Goal: Information Seeking & Learning: Learn about a topic

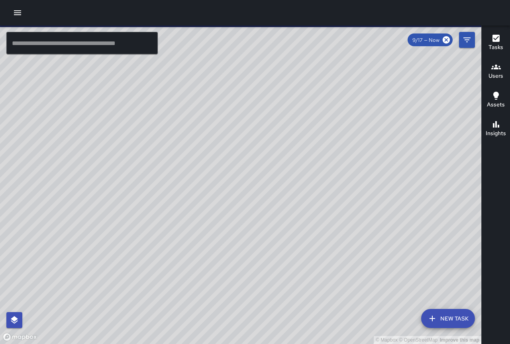
click at [14, 14] on icon "button" at bounding box center [18, 13] width 10 height 10
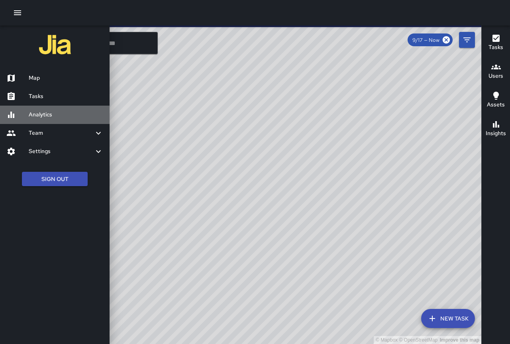
click at [69, 119] on h6 "Analytics" at bounding box center [66, 114] width 75 height 9
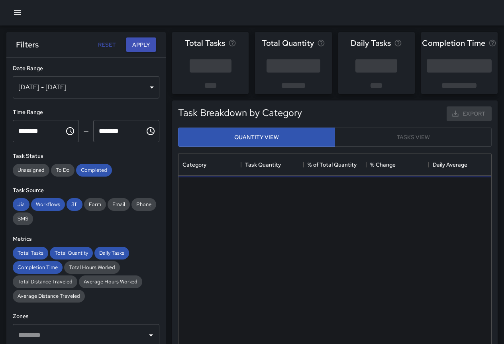
scroll to position [232, 307]
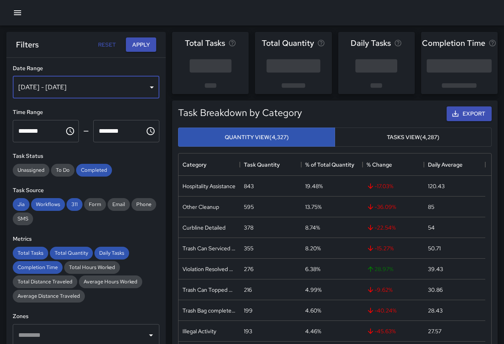
click at [138, 88] on div "[DATE] - [DATE]" at bounding box center [86, 87] width 147 height 22
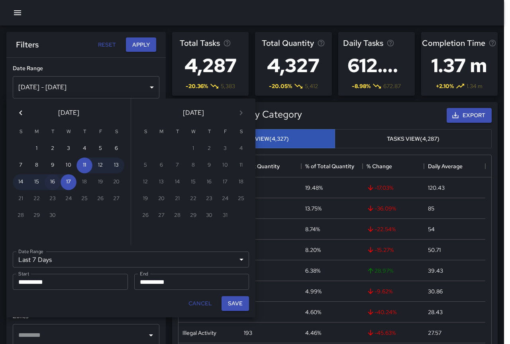
click at [54, 182] on button "16" at bounding box center [53, 182] width 16 height 16
type input "******"
type input "**********"
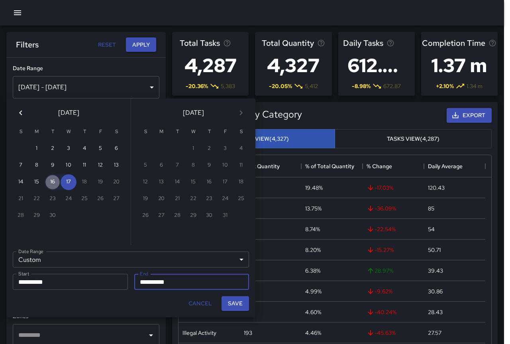
click at [54, 182] on button "16" at bounding box center [53, 182] width 16 height 16
type input "**********"
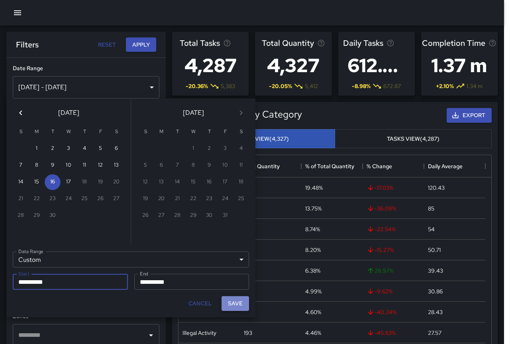
click at [229, 307] on button "Save" at bounding box center [235, 303] width 27 height 15
type input "**********"
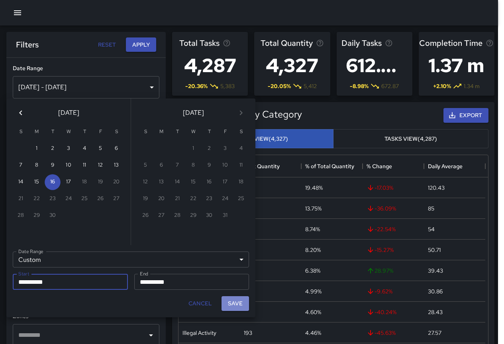
scroll to position [6, 6]
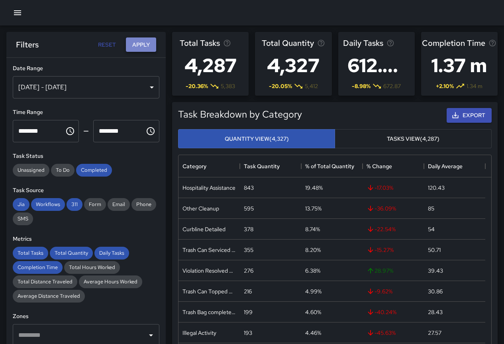
click at [137, 43] on button "Apply" at bounding box center [141, 44] width 30 height 15
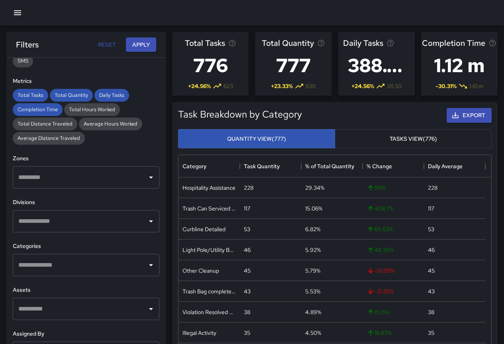
scroll to position [196, 0]
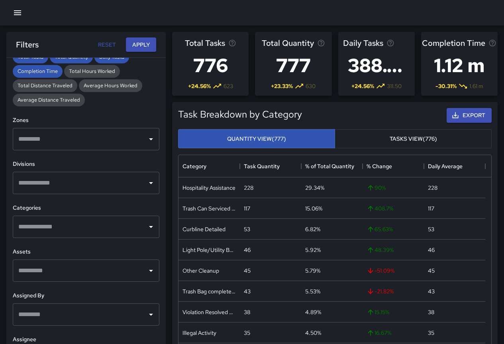
click at [120, 236] on div "​" at bounding box center [86, 227] width 147 height 22
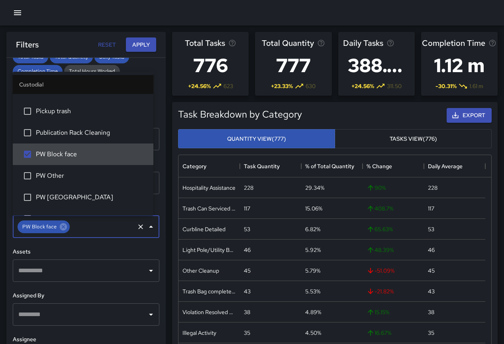
scroll to position [398, 0]
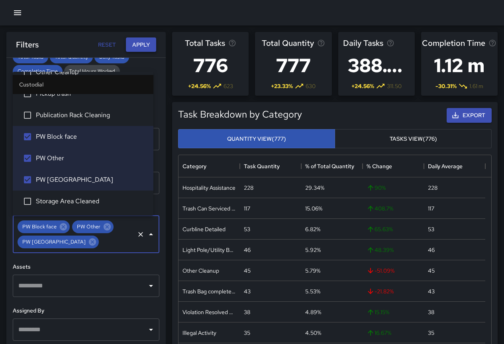
click at [133, 44] on button "Apply" at bounding box center [141, 44] width 30 height 15
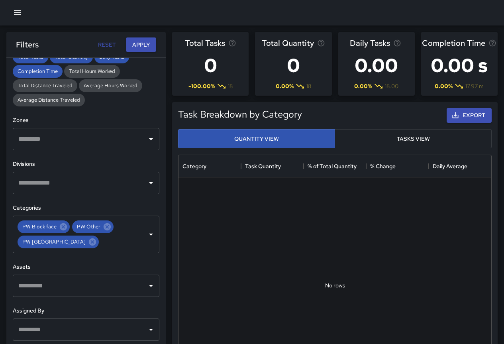
scroll to position [0, 0]
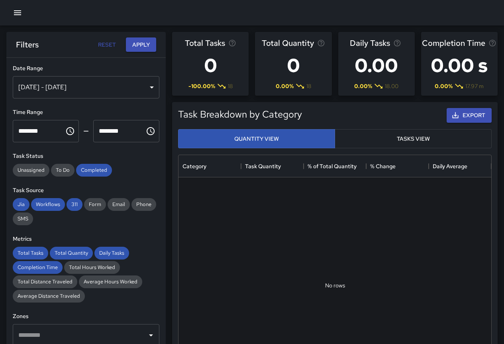
click at [106, 80] on div "[DATE] - [DATE]" at bounding box center [86, 87] width 147 height 22
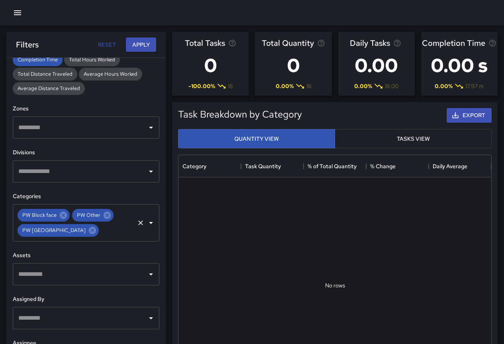
scroll to position [211, 0]
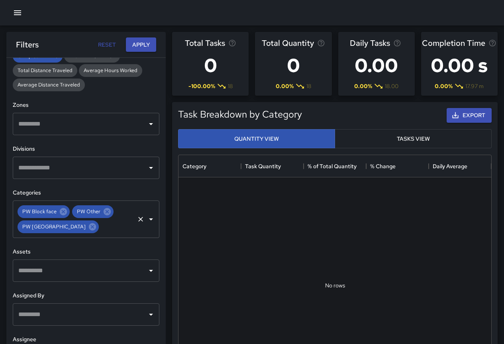
click at [146, 220] on icon "Open" at bounding box center [151, 219] width 10 height 10
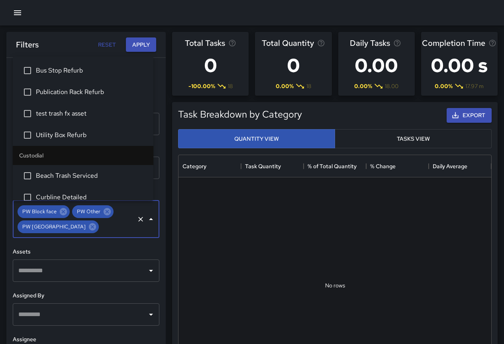
scroll to position [330, 0]
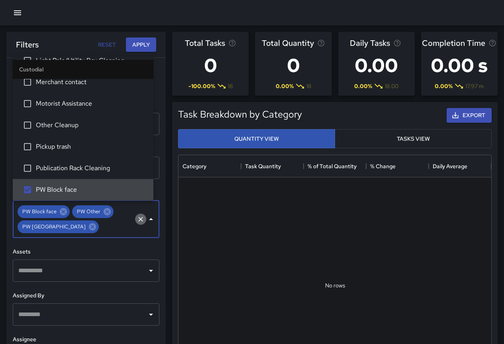
click at [137, 220] on icon "Clear" at bounding box center [141, 219] width 8 height 8
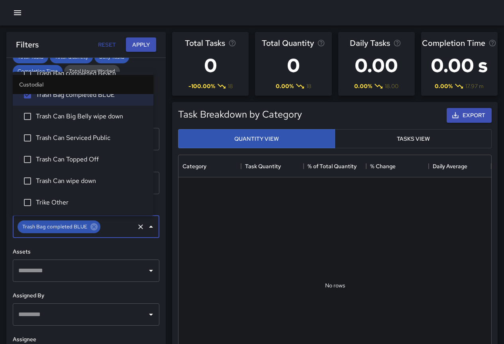
scroll to position [196, 0]
click at [145, 43] on button "Apply" at bounding box center [141, 44] width 30 height 15
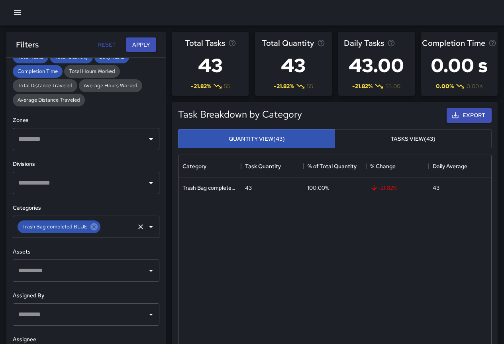
click at [149, 226] on icon "Open" at bounding box center [151, 227] width 4 height 2
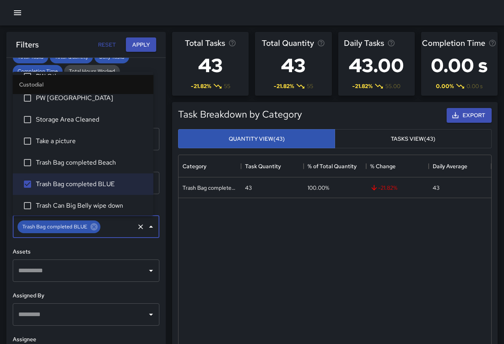
scroll to position [499, 0]
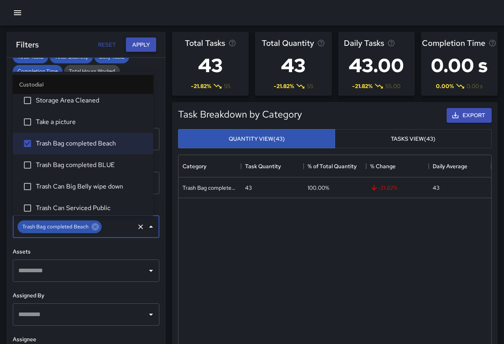
click at [141, 49] on button "Apply" at bounding box center [141, 44] width 30 height 15
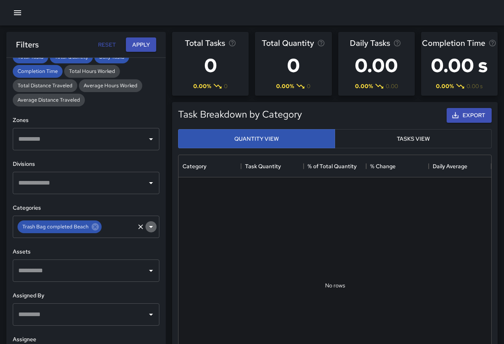
click at [147, 225] on icon "Open" at bounding box center [151, 227] width 10 height 10
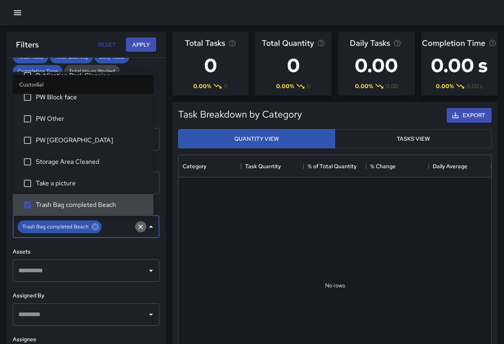
click at [137, 228] on icon "Clear" at bounding box center [141, 227] width 8 height 8
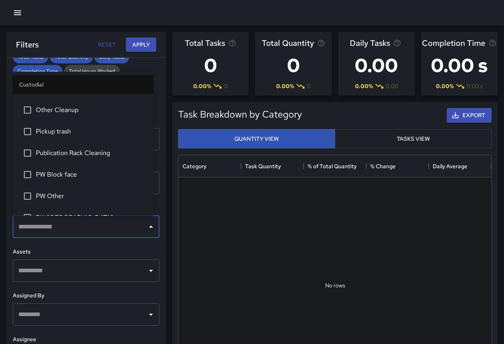
scroll to position [318, 0]
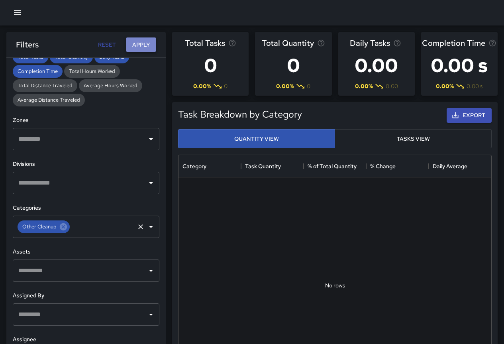
click at [149, 39] on button "Apply" at bounding box center [141, 44] width 30 height 15
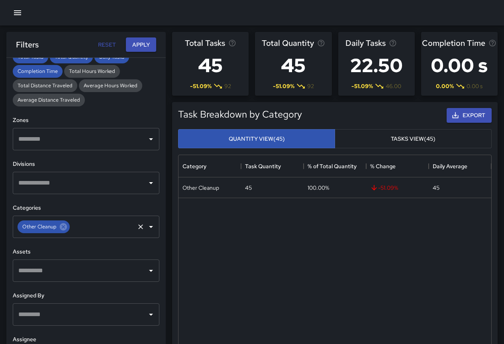
click at [146, 229] on icon "Open" at bounding box center [151, 227] width 10 height 10
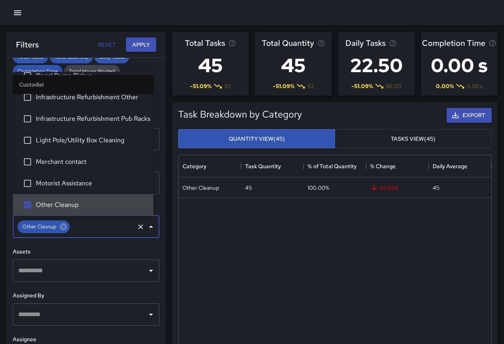
click at [137, 228] on icon "Clear" at bounding box center [141, 227] width 8 height 8
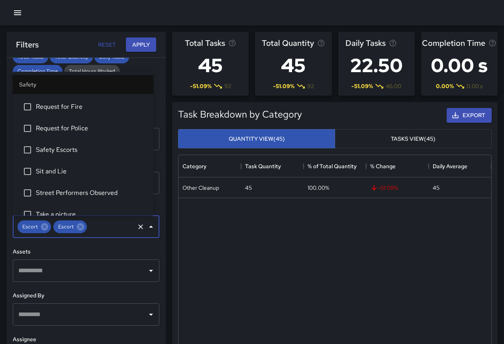
scroll to position [2537, 0]
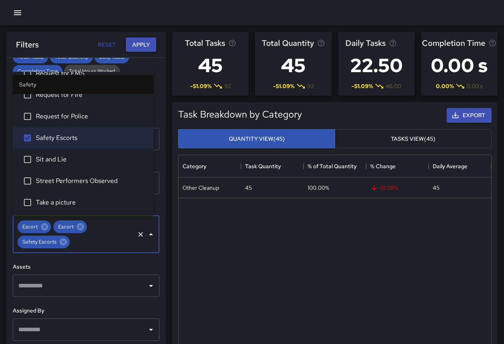
click at [146, 42] on button "Apply" at bounding box center [141, 44] width 30 height 15
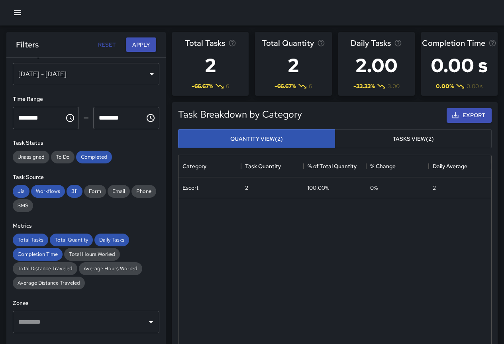
scroll to position [0, 0]
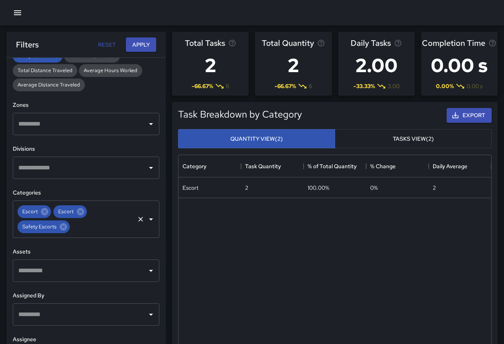
click at [138, 220] on icon "Clear" at bounding box center [141, 219] width 8 height 8
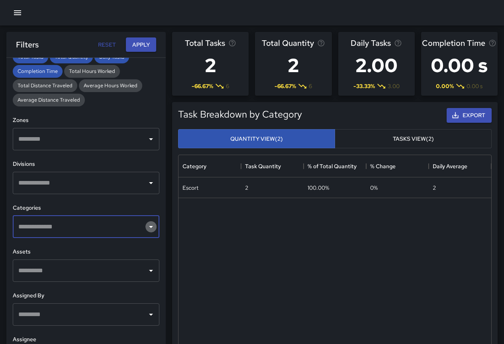
click at [146, 225] on icon "Open" at bounding box center [151, 227] width 10 height 10
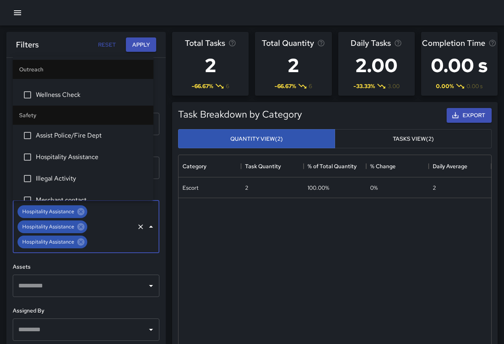
scroll to position [2152, 0]
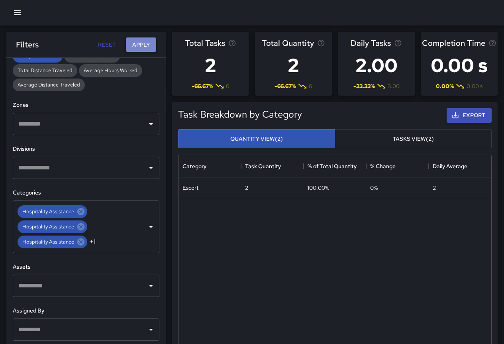
click at [140, 44] on button "Apply" at bounding box center [141, 44] width 30 height 15
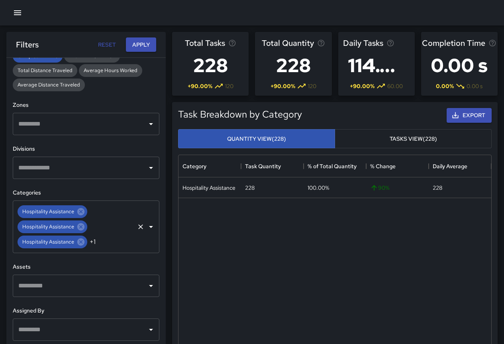
click at [137, 226] on icon "Clear" at bounding box center [141, 227] width 8 height 8
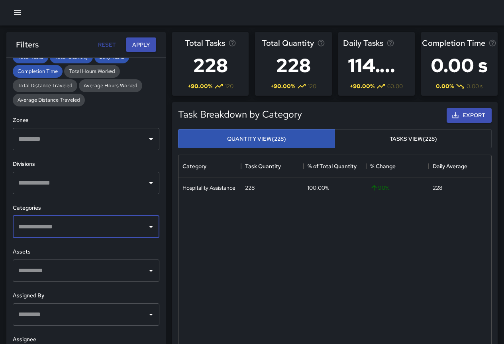
scroll to position [196, 0]
click at [146, 227] on icon "Open" at bounding box center [151, 227] width 10 height 10
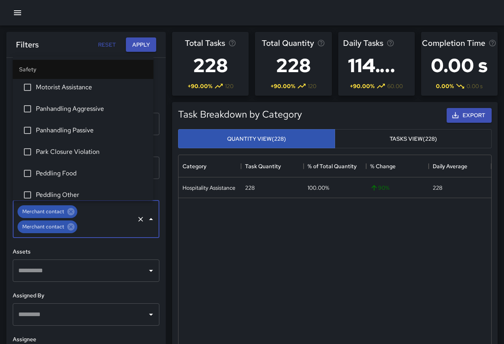
scroll to position [2231, 0]
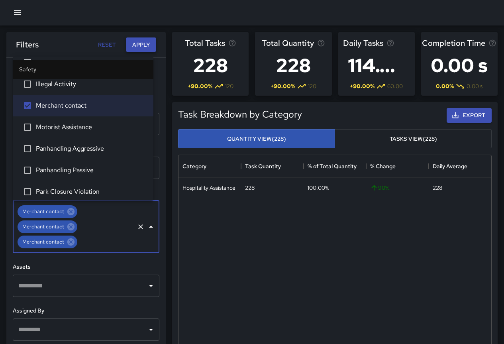
click at [138, 44] on button "Apply" at bounding box center [141, 44] width 30 height 15
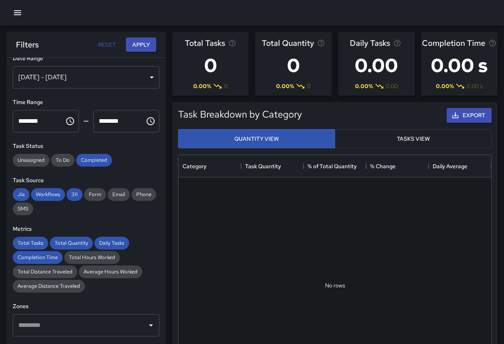
scroll to position [0, 0]
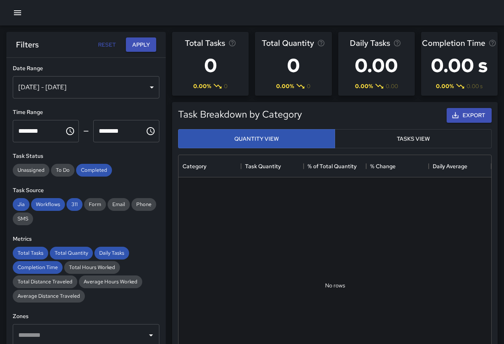
click at [98, 80] on div "[DATE] - [DATE]" at bounding box center [86, 87] width 147 height 22
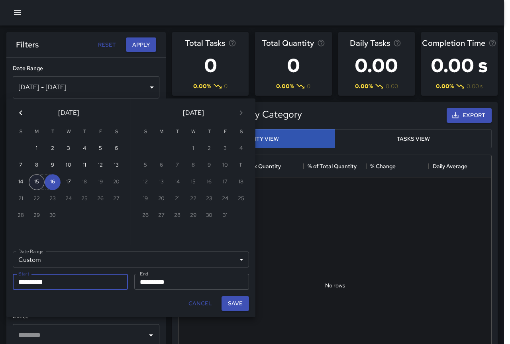
click at [39, 183] on button "15" at bounding box center [37, 182] width 16 height 16
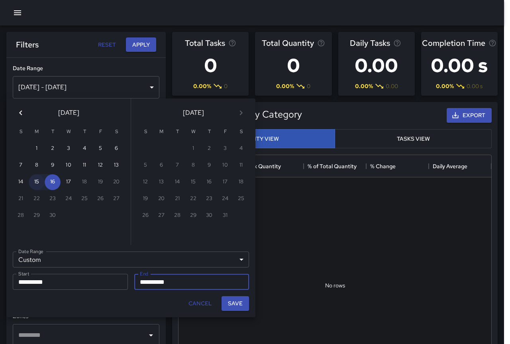
type input "**********"
click at [39, 183] on button "15" at bounding box center [37, 182] width 16 height 16
type input "**********"
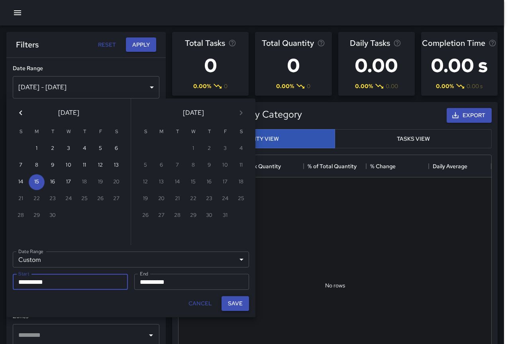
click at [236, 302] on button "Save" at bounding box center [235, 303] width 27 height 15
type input "**********"
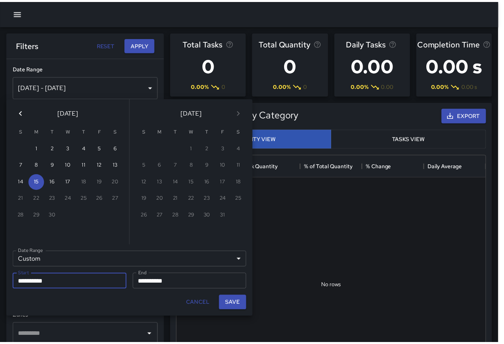
scroll to position [6, 6]
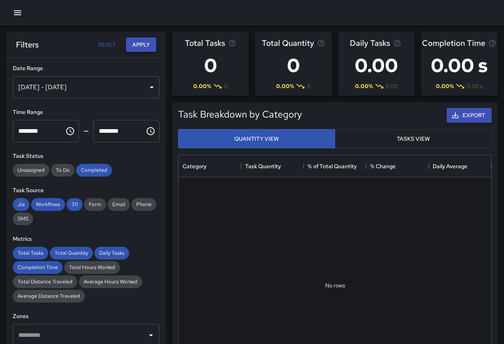
click at [144, 41] on button "Apply" at bounding box center [141, 44] width 30 height 15
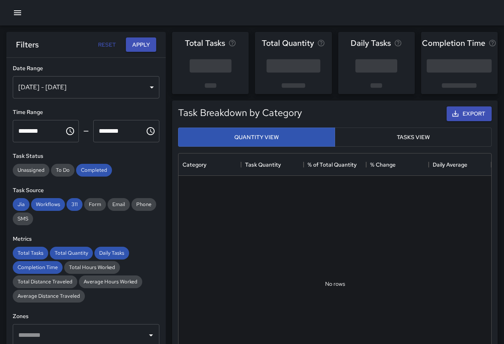
click at [99, 92] on div "[DATE] - [DATE]" at bounding box center [86, 87] width 147 height 22
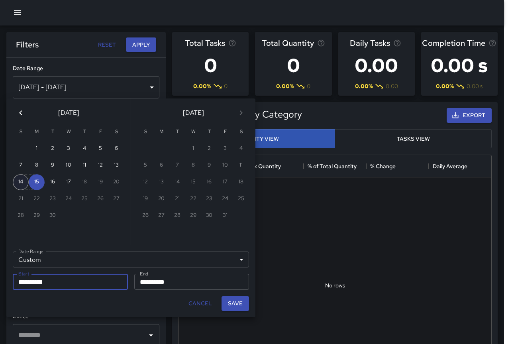
click at [18, 180] on button "14" at bounding box center [21, 182] width 16 height 16
type input "**********"
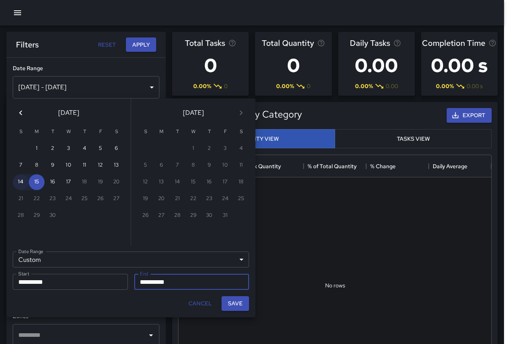
click at [18, 180] on button "14" at bounding box center [21, 182] width 16 height 16
type input "**********"
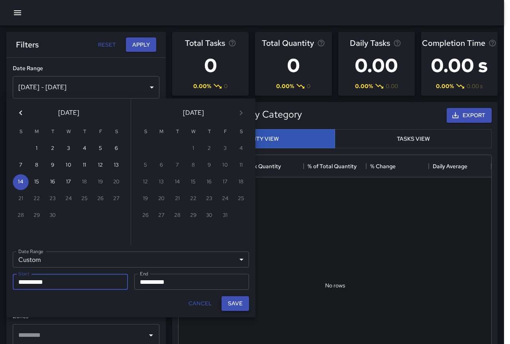
click at [231, 303] on button "Save" at bounding box center [235, 303] width 27 height 15
type input "**********"
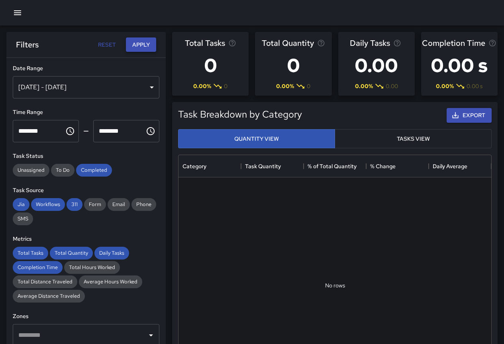
click at [131, 45] on button "Apply" at bounding box center [141, 44] width 30 height 15
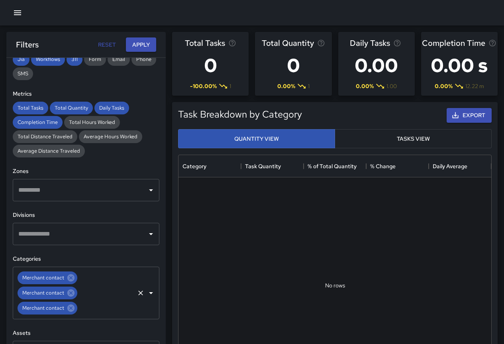
scroll to position [199, 0]
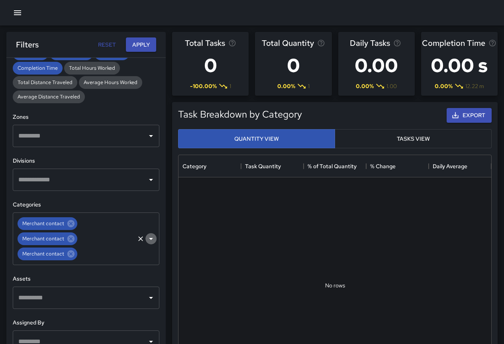
click at [146, 242] on icon "Open" at bounding box center [151, 239] width 10 height 10
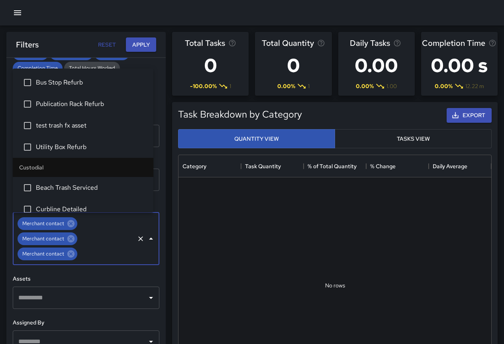
scroll to position [223, 0]
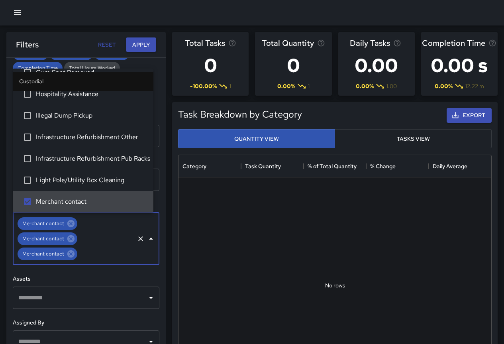
click at [138, 238] on icon "Clear" at bounding box center [140, 238] width 5 height 5
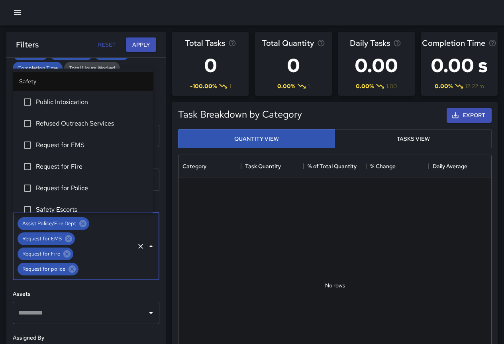
scroll to position [2471, 0]
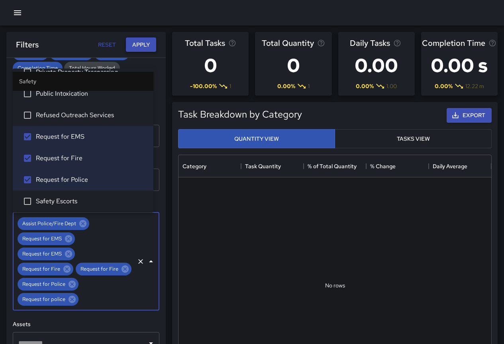
click at [141, 43] on button "Apply" at bounding box center [141, 44] width 30 height 15
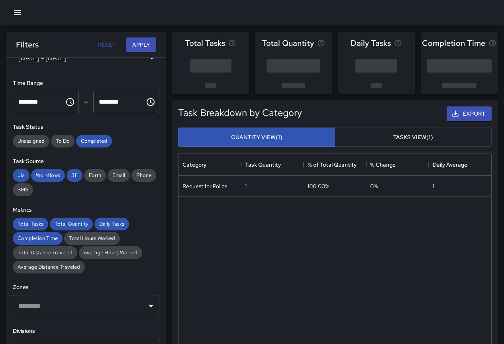
scroll to position [0, 0]
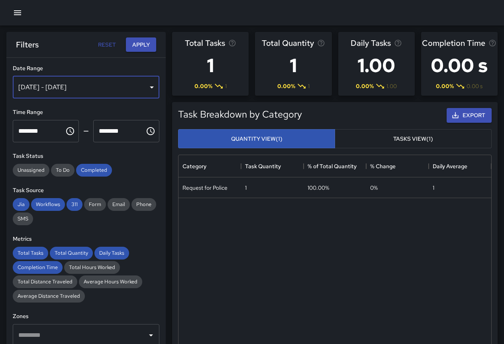
click at [71, 90] on div "[DATE] - [DATE]" at bounding box center [86, 87] width 147 height 22
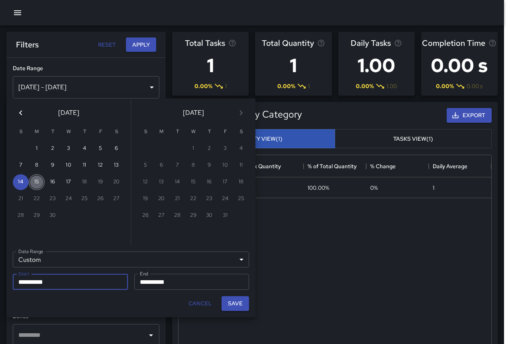
click at [38, 181] on button "15" at bounding box center [37, 182] width 16 height 16
type input "**********"
click at [38, 181] on button "15" at bounding box center [37, 182] width 16 height 16
type input "**********"
click at [247, 306] on button "Save" at bounding box center [235, 303] width 27 height 15
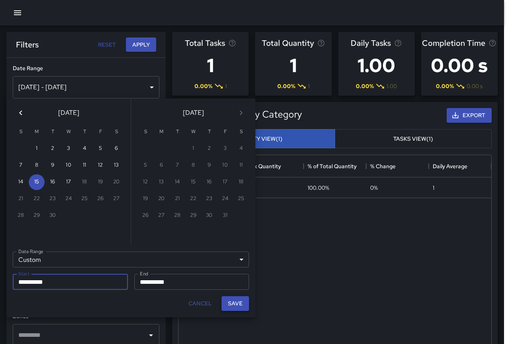
type input "**********"
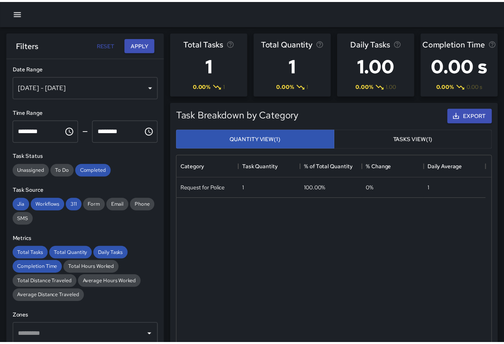
scroll to position [6, 6]
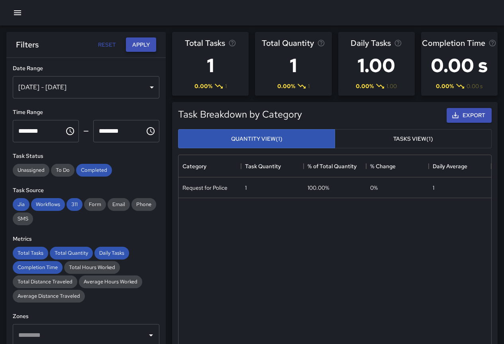
click at [129, 43] on button "Apply" at bounding box center [141, 44] width 30 height 15
click at [82, 86] on div "[DATE] - [DATE]" at bounding box center [86, 87] width 147 height 22
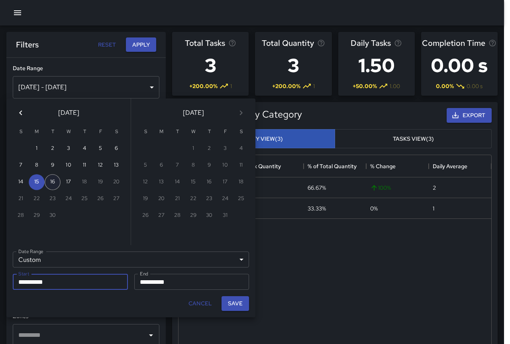
click at [51, 184] on button "16" at bounding box center [53, 182] width 16 height 16
type input "**********"
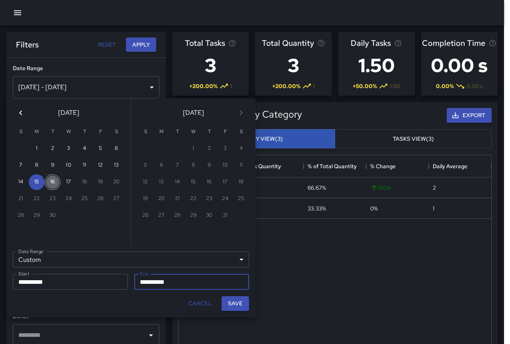
click at [51, 184] on button "16" at bounding box center [53, 182] width 16 height 16
type input "**********"
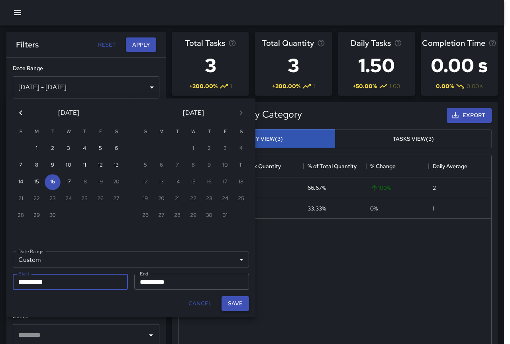
click at [233, 302] on button "Save" at bounding box center [235, 303] width 27 height 15
type input "**********"
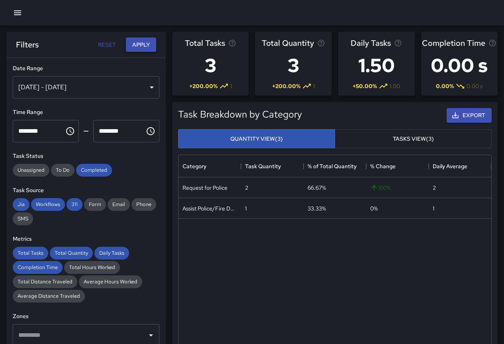
click at [141, 48] on button "Apply" at bounding box center [141, 44] width 30 height 15
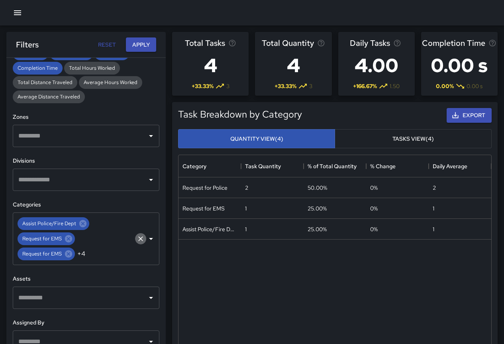
click at [137, 241] on icon "Clear" at bounding box center [141, 239] width 8 height 8
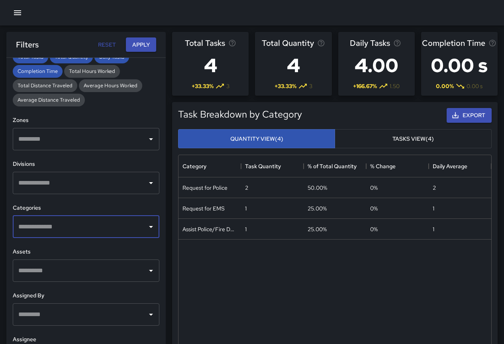
click at [146, 228] on icon "Open" at bounding box center [151, 227] width 10 height 10
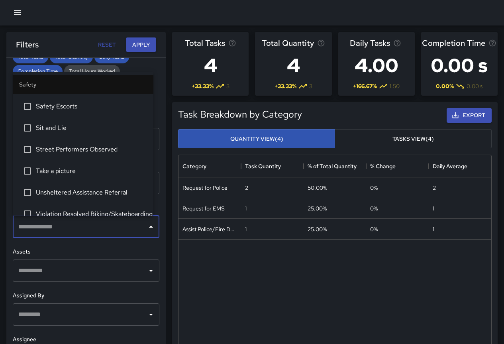
scroll to position [2555, 0]
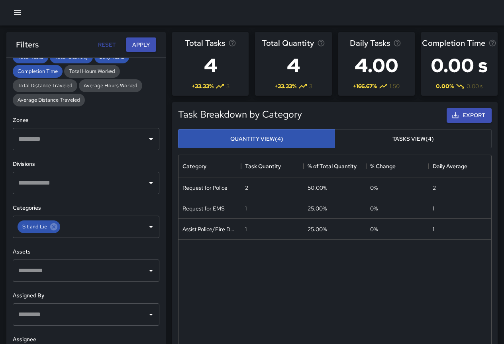
scroll to position [0, 0]
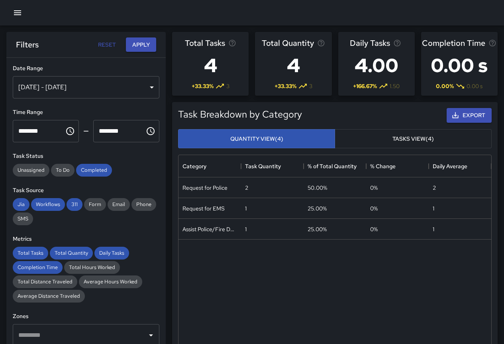
click at [71, 80] on div "[DATE] - [DATE]" at bounding box center [86, 87] width 147 height 22
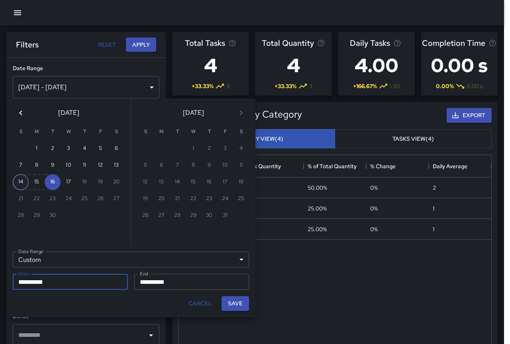
click at [20, 183] on button "14" at bounding box center [21, 182] width 16 height 16
type input "**********"
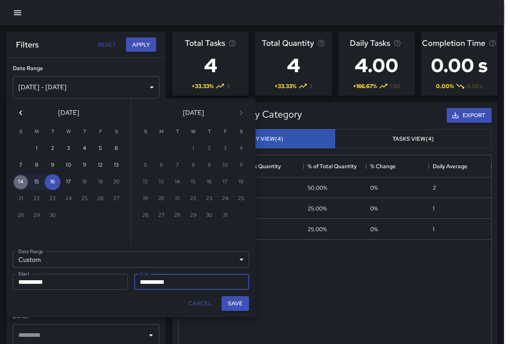
click at [20, 183] on button "14" at bounding box center [21, 182] width 16 height 16
type input "**********"
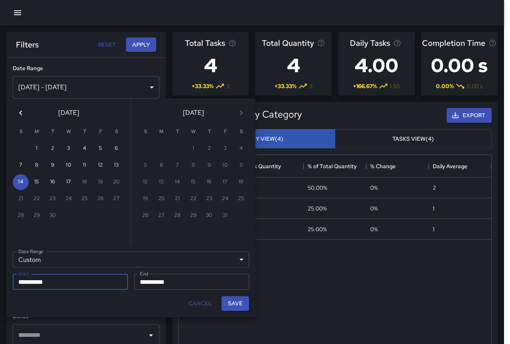
click at [234, 302] on button "Save" at bounding box center [235, 303] width 27 height 15
type input "**********"
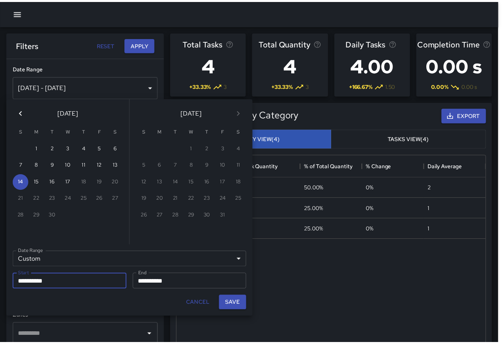
scroll to position [6, 6]
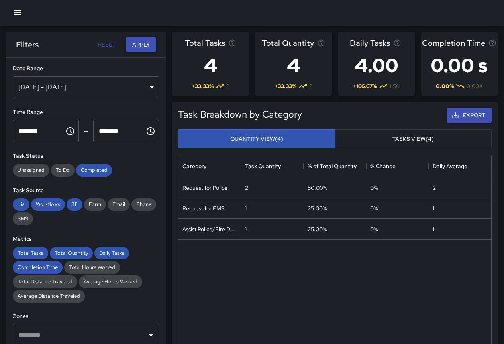
click at [139, 43] on button "Apply" at bounding box center [141, 44] width 30 height 15
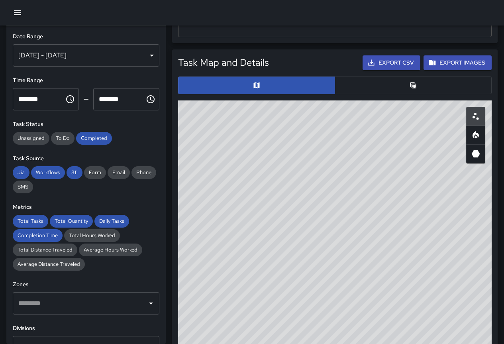
scroll to position [359, 0]
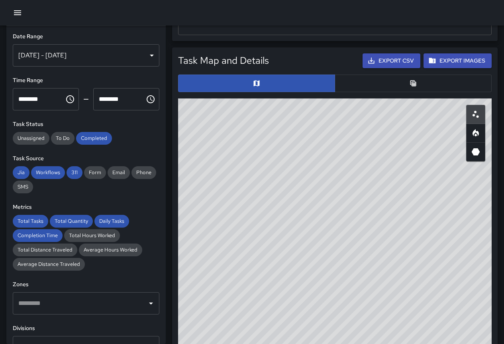
click at [426, 87] on button "button" at bounding box center [413, 84] width 157 height 18
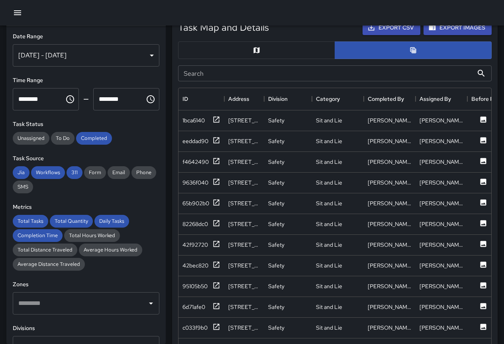
scroll to position [438, 0]
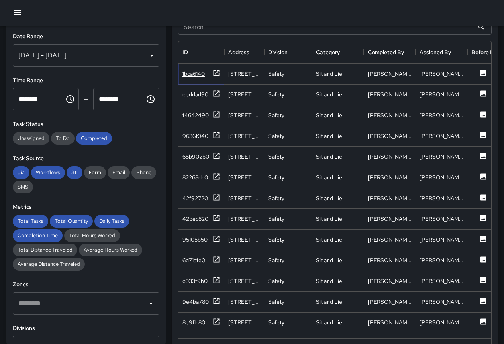
click at [196, 74] on div "1bca6140" at bounding box center [194, 74] width 22 height 8
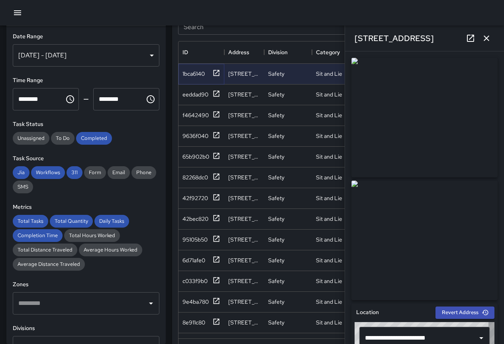
type input "**********"
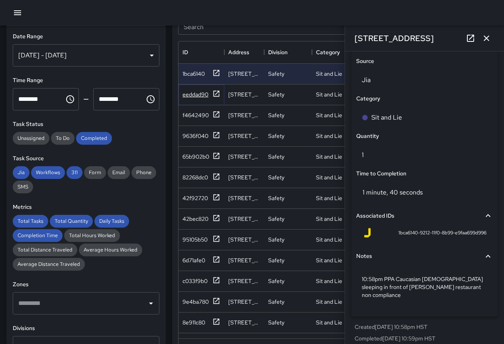
click at [190, 94] on div "eeddad90" at bounding box center [196, 94] width 26 height 8
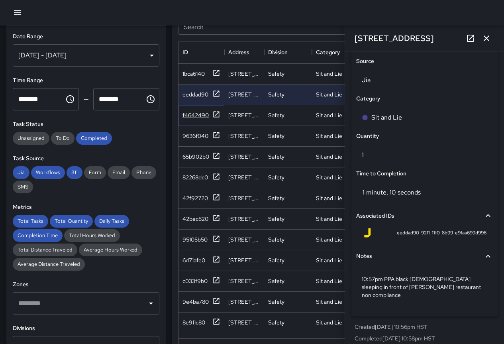
click at [193, 113] on div "f4642490" at bounding box center [196, 115] width 26 height 8
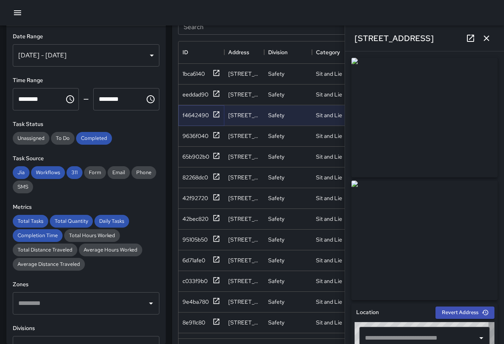
type input "**********"
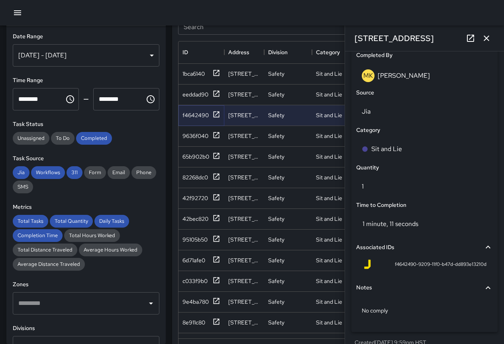
scroll to position [495, 0]
click at [196, 136] on div "9636f040" at bounding box center [196, 136] width 26 height 8
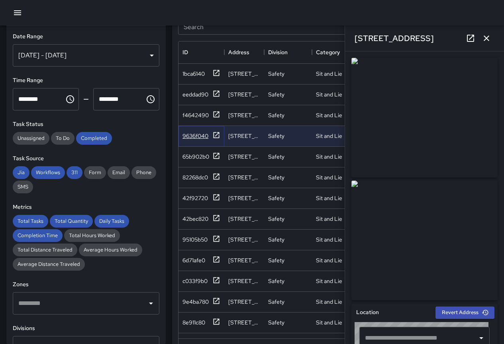
type input "**********"
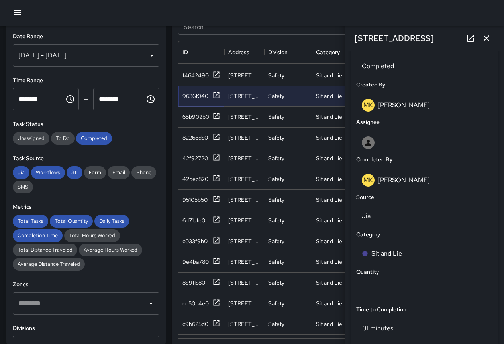
scroll to position [517, 0]
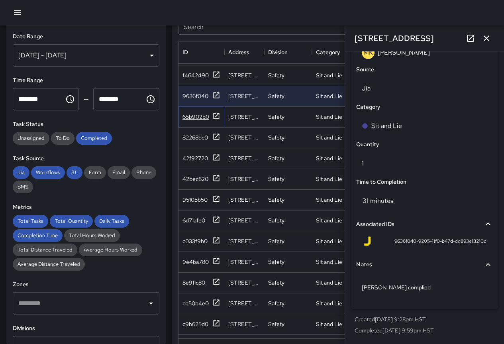
click at [195, 116] on div "65b902b0" at bounding box center [196, 117] width 27 height 8
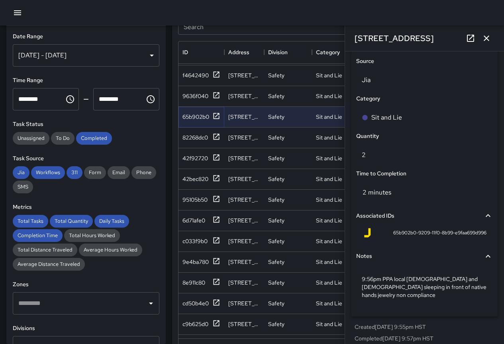
scroll to position [80, 0]
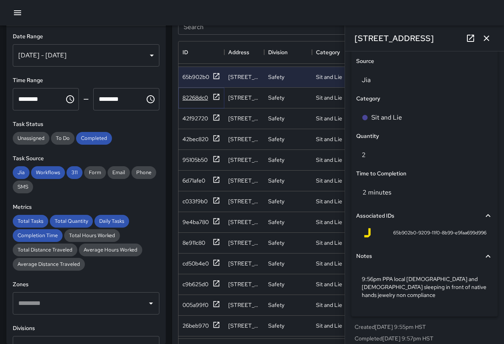
click at [198, 97] on div "82268dc0" at bounding box center [196, 98] width 26 height 8
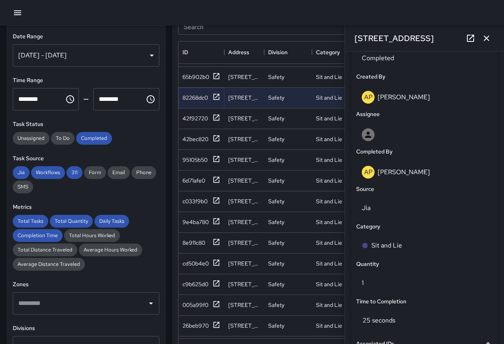
scroll to position [517, 0]
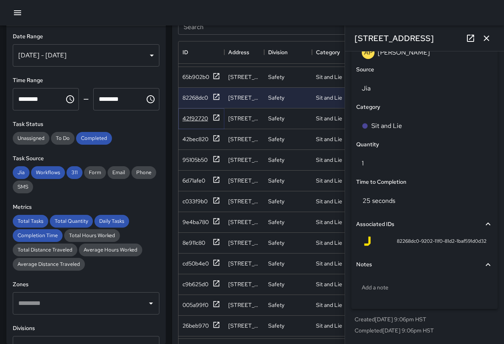
click at [194, 117] on div "42f92720" at bounding box center [196, 118] width 26 height 8
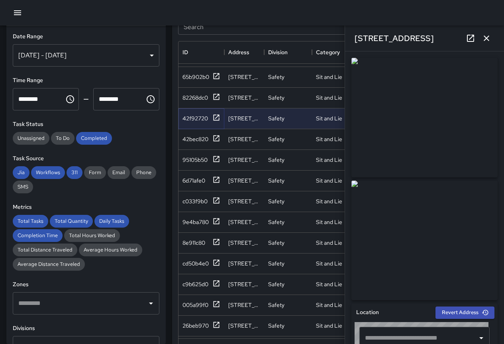
type input "**********"
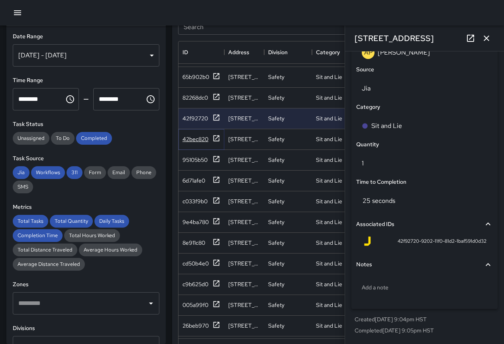
click at [191, 139] on div "42bec820" at bounding box center [196, 139] width 26 height 8
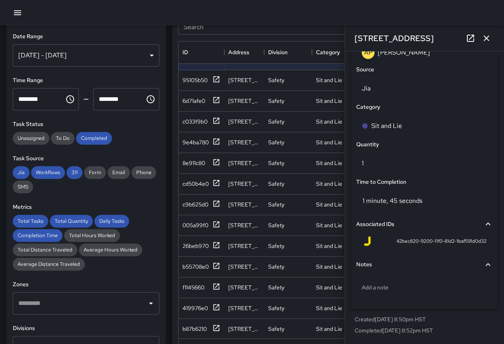
scroll to position [120, 0]
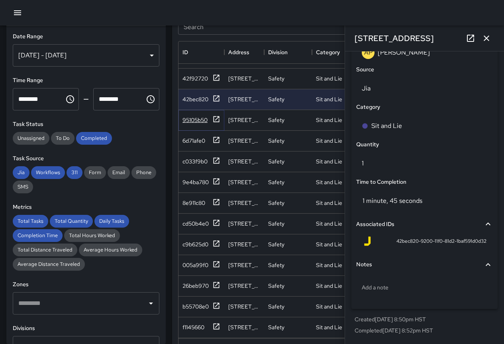
click at [197, 115] on div "95105b50" at bounding box center [202, 120] width 38 height 10
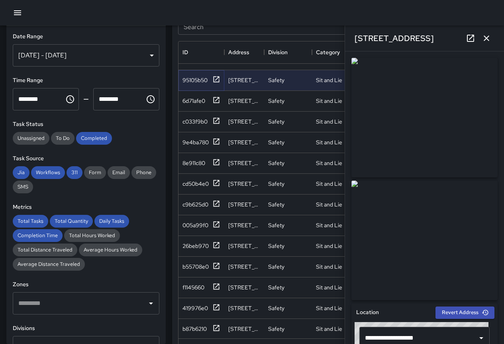
scroll to position [517, 0]
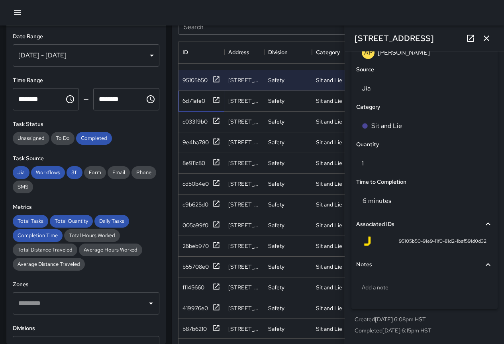
click at [195, 95] on div "6d71afe0" at bounding box center [202, 101] width 46 height 21
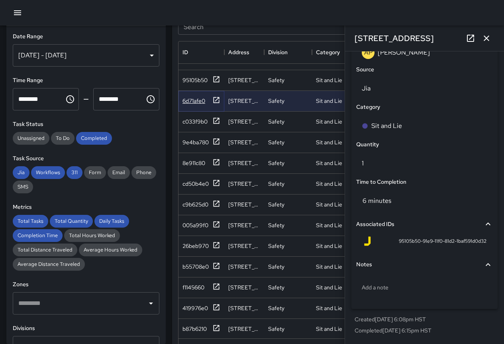
click at [195, 99] on div "6d71afe0" at bounding box center [194, 101] width 23 height 8
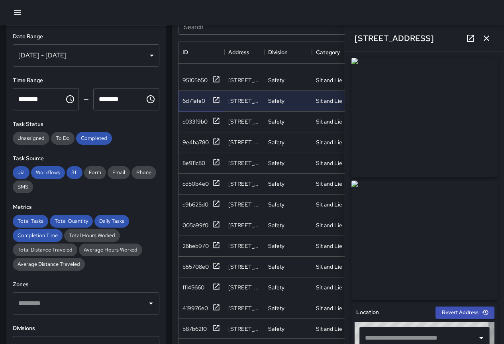
type input "**********"
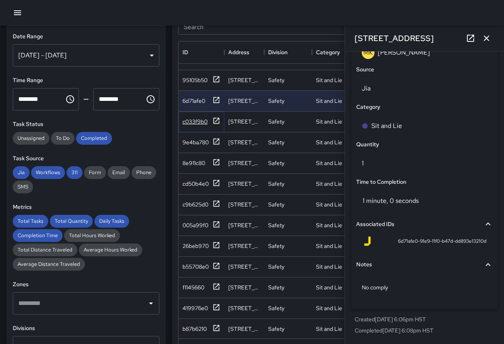
click at [190, 122] on div "c033f9b0" at bounding box center [195, 122] width 25 height 8
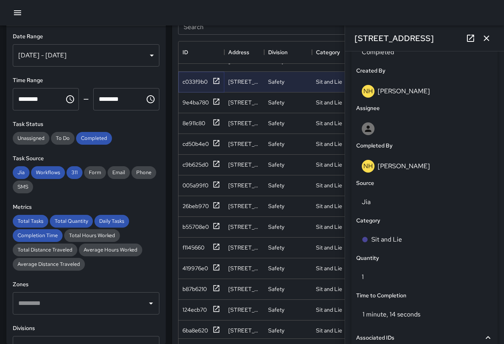
scroll to position [485, 0]
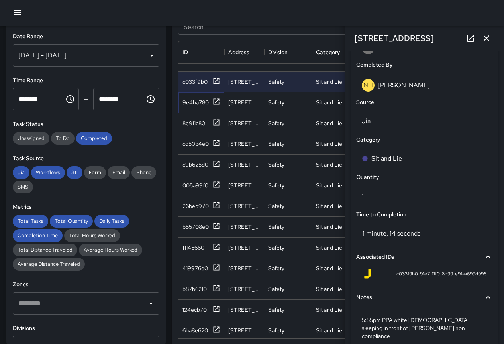
click at [198, 100] on div "9e4ba780" at bounding box center [196, 102] width 26 height 8
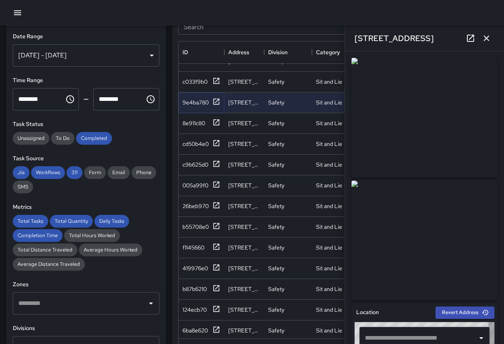
type input "**********"
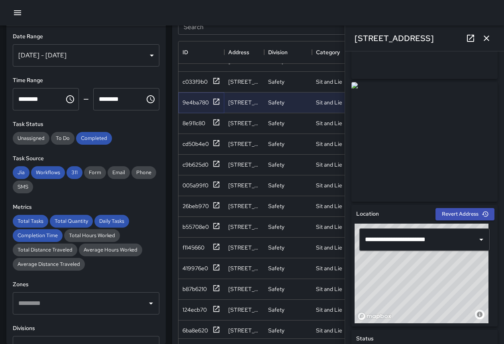
scroll to position [0, 0]
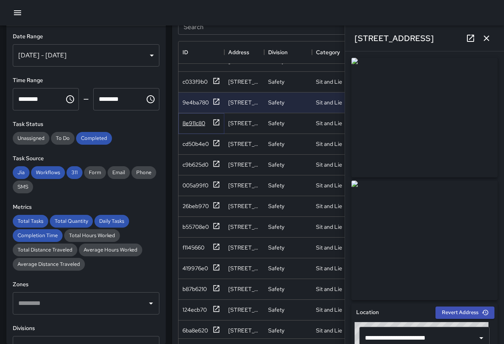
click at [195, 125] on div "8e911c80" at bounding box center [194, 123] width 23 height 8
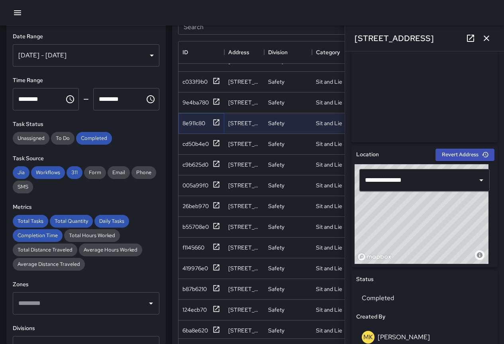
scroll to position [517, 0]
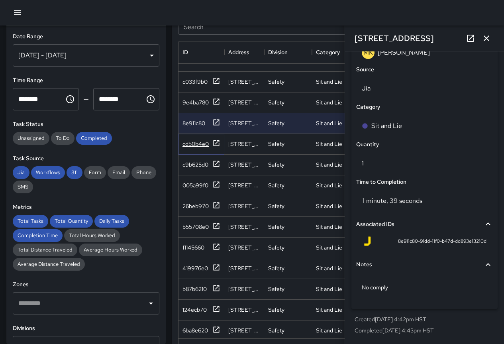
click at [192, 148] on div "cd50b4e0" at bounding box center [202, 144] width 38 height 10
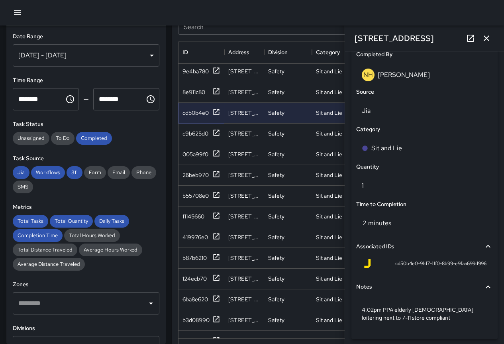
scroll to position [526, 0]
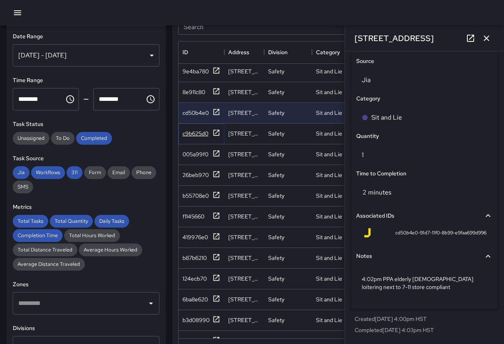
click at [190, 133] on div "c9b625d0" at bounding box center [196, 134] width 26 height 8
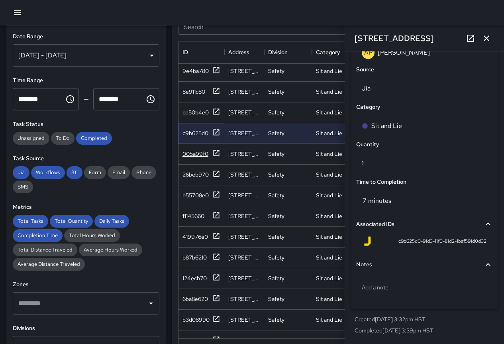
scroll to position [230, 0]
click at [195, 152] on div "005a99f0" at bounding box center [196, 154] width 26 height 8
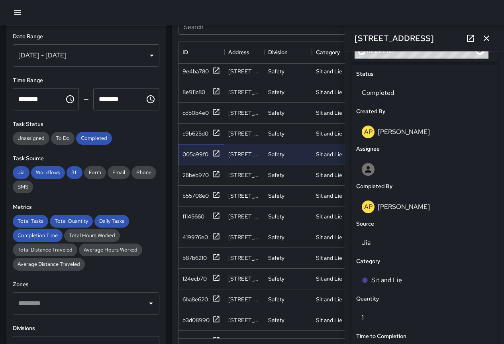
scroll to position [517, 0]
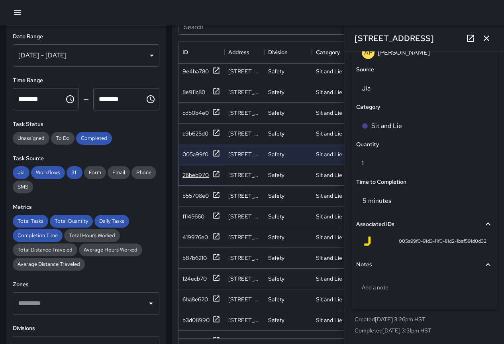
click at [189, 172] on div "26beb970" at bounding box center [196, 175] width 26 height 8
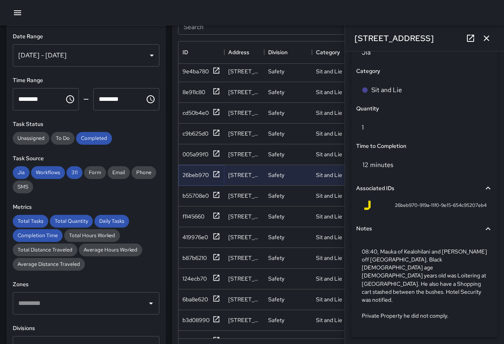
scroll to position [565, 0]
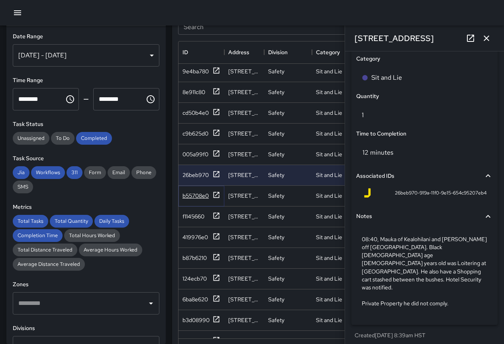
click at [207, 196] on div "b55708e0" at bounding box center [196, 196] width 26 height 8
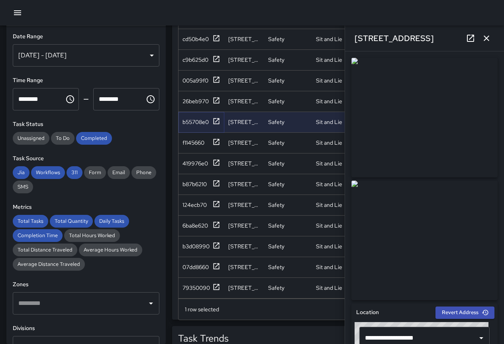
scroll to position [534, 0]
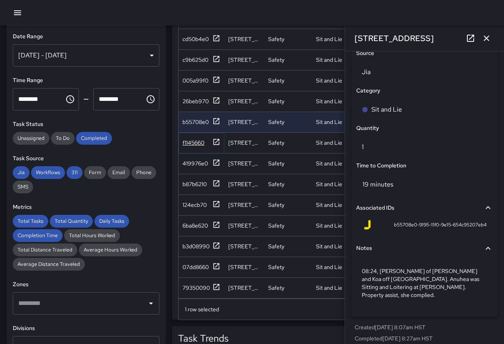
click at [192, 139] on div "f1145660" at bounding box center [194, 143] width 22 height 8
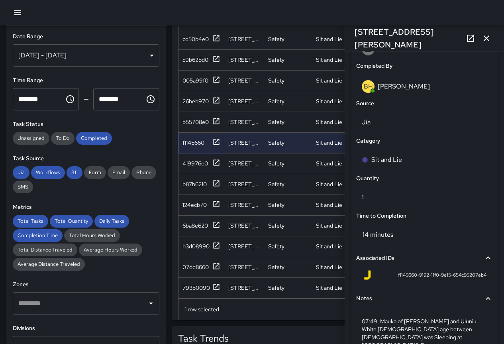
scroll to position [549, 0]
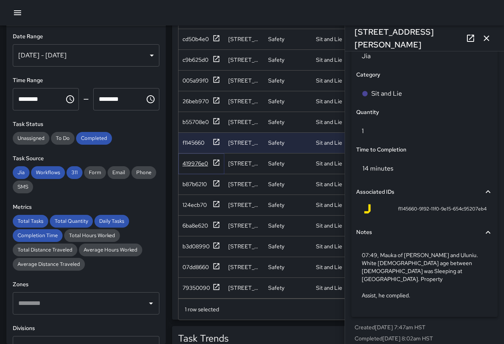
click at [205, 159] on div "419976e0" at bounding box center [196, 163] width 26 height 8
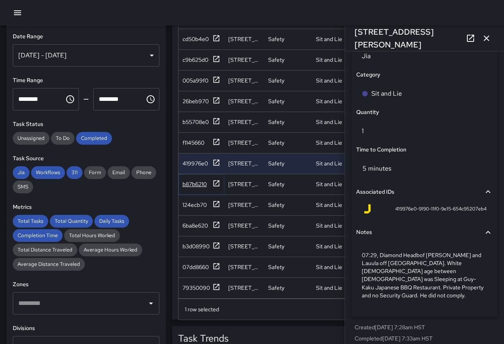
click at [197, 180] on div "b87b6210" at bounding box center [195, 184] width 24 height 8
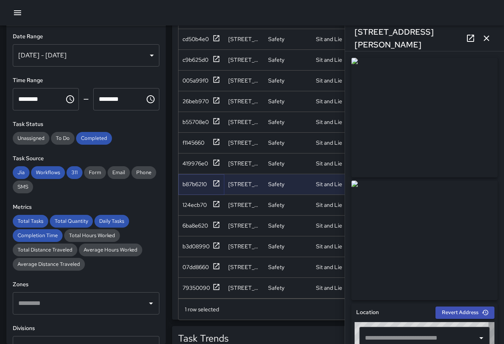
type input "**********"
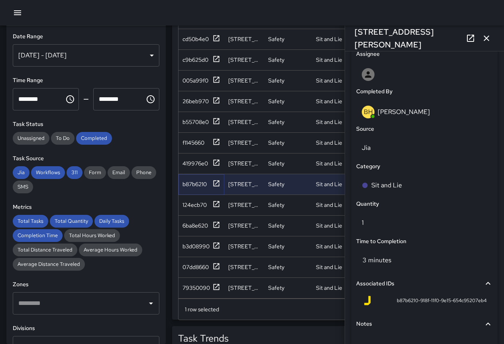
scroll to position [542, 0]
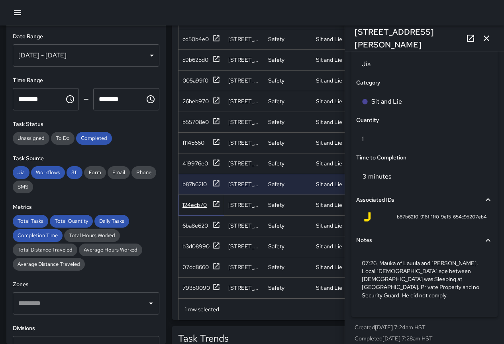
click at [195, 201] on div "124ecb70" at bounding box center [195, 205] width 24 height 8
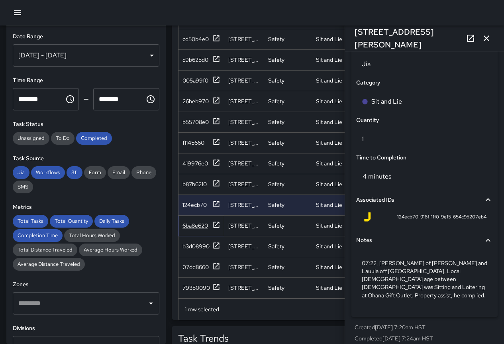
click at [196, 222] on div "6ba8e620" at bounding box center [196, 226] width 26 height 8
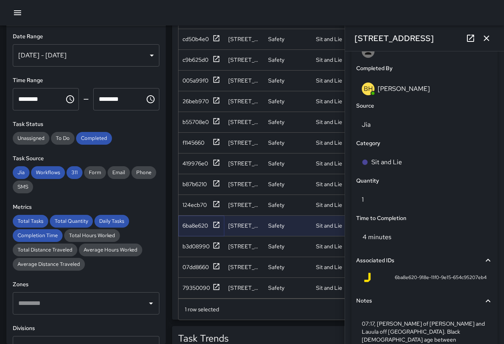
scroll to position [549, 0]
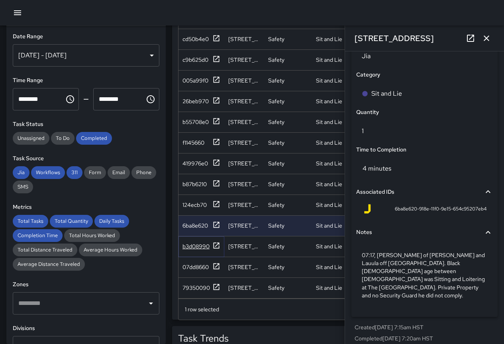
click at [198, 242] on div "b3d08990" at bounding box center [196, 246] width 27 height 8
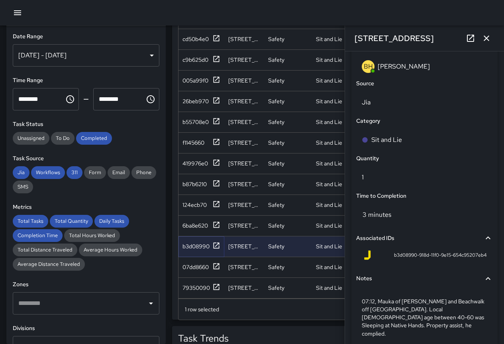
scroll to position [542, 0]
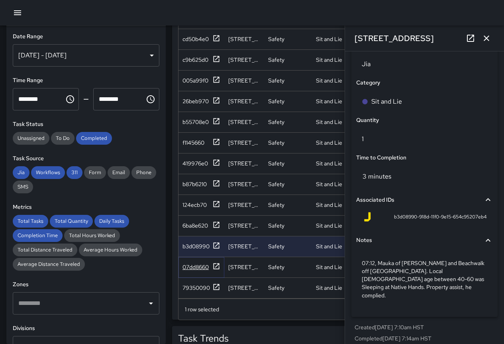
click at [194, 262] on div "07dd8660" at bounding box center [202, 267] width 38 height 10
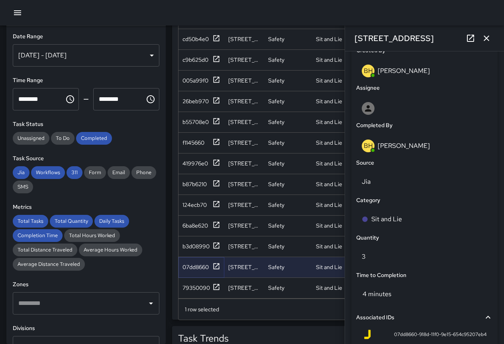
scroll to position [549, 0]
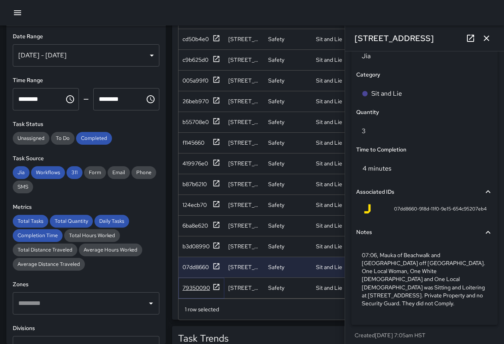
click at [188, 284] on div "79350090" at bounding box center [196, 288] width 27 height 8
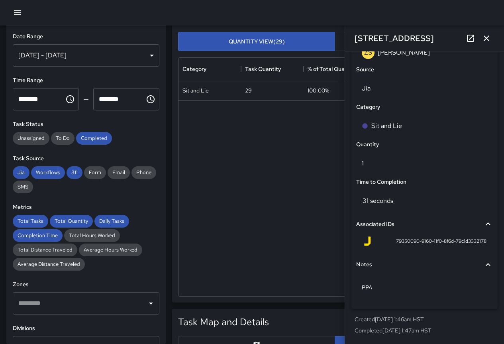
scroll to position [0, 0]
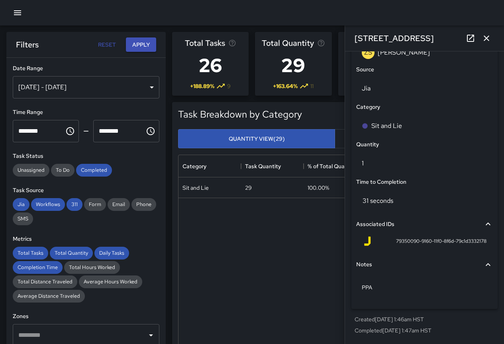
click at [110, 90] on div "[DATE] - [DATE]" at bounding box center [86, 87] width 147 height 22
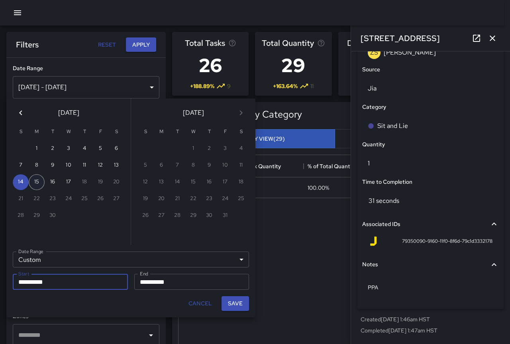
click at [40, 181] on button "15" at bounding box center [37, 182] width 16 height 16
type input "**********"
click at [40, 181] on button "15" at bounding box center [37, 182] width 16 height 16
type input "**********"
click at [238, 306] on button "Save" at bounding box center [235, 303] width 27 height 15
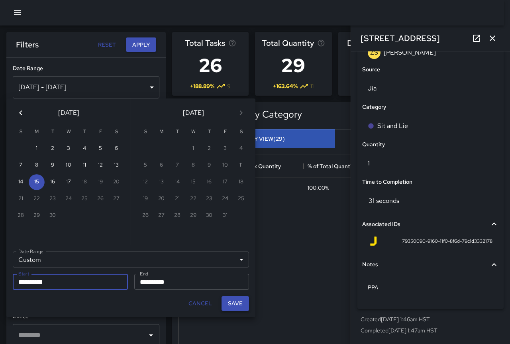
type input "**********"
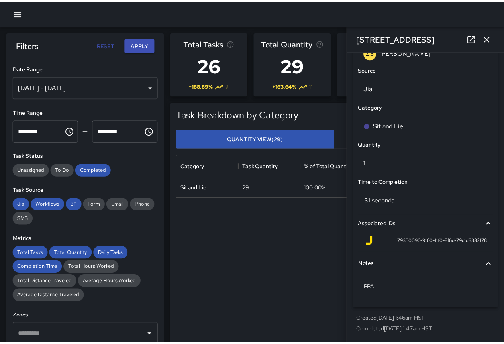
scroll to position [6, 6]
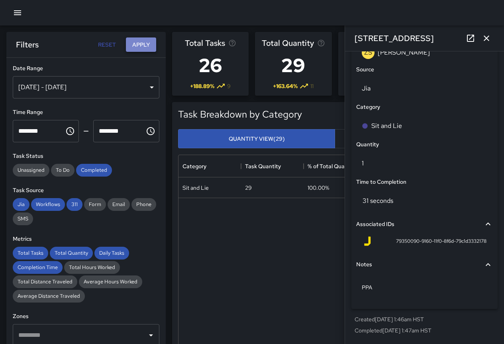
click at [149, 47] on button "Apply" at bounding box center [141, 44] width 30 height 15
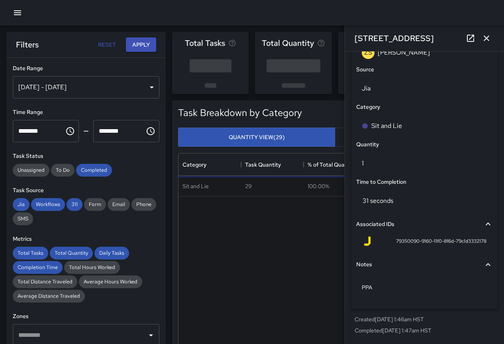
scroll to position [229, 0]
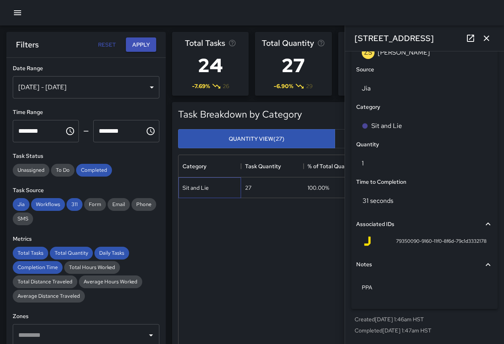
click at [192, 181] on div "Sit and Lie" at bounding box center [210, 187] width 63 height 21
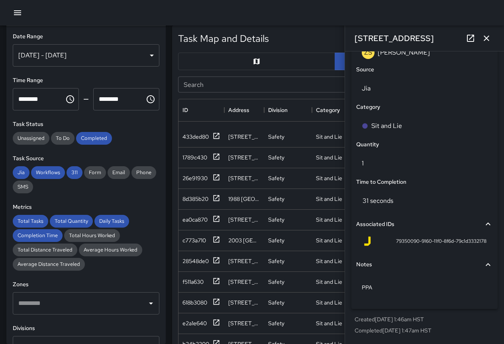
scroll to position [398, 0]
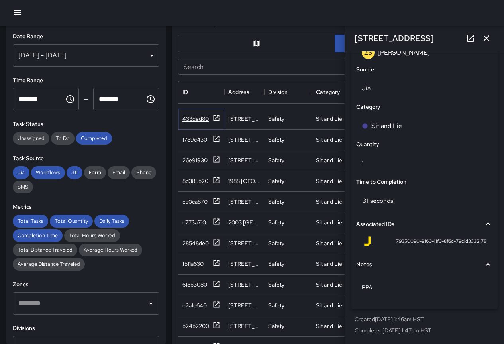
click at [186, 115] on div "433ded80" at bounding box center [196, 119] width 26 height 8
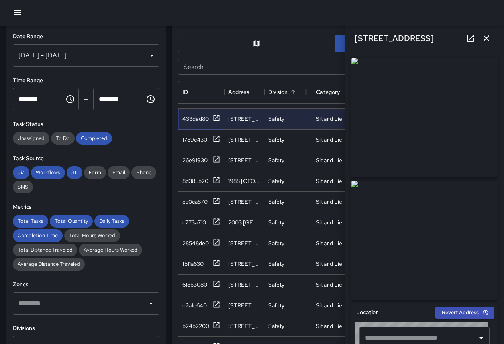
type input "**********"
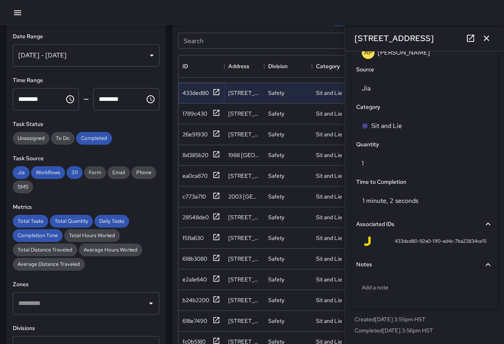
scroll to position [438, 0]
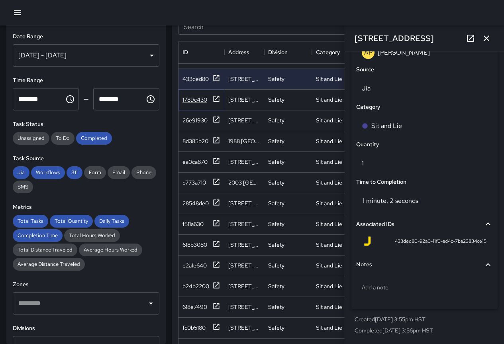
click at [191, 96] on div "1789c430" at bounding box center [195, 100] width 25 height 8
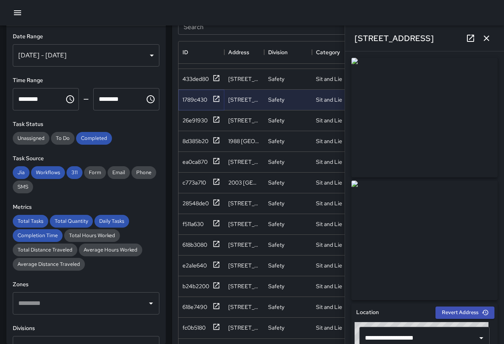
scroll to position [542, 0]
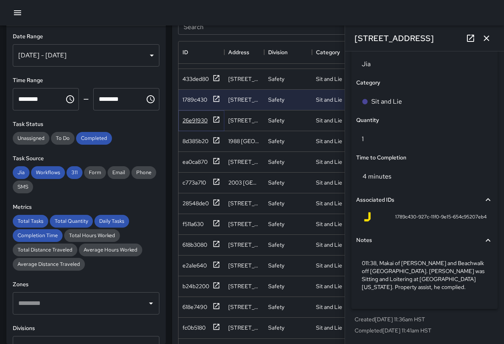
click at [188, 117] on div "26e91930" at bounding box center [195, 120] width 25 height 8
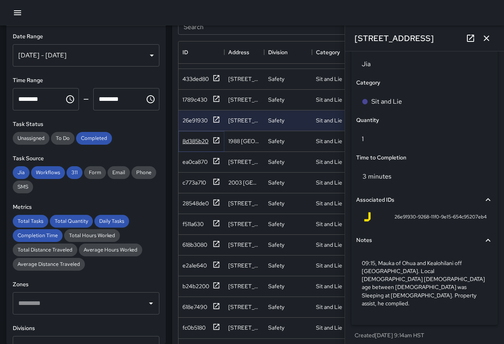
click at [203, 137] on div "8d385b20" at bounding box center [196, 141] width 26 height 8
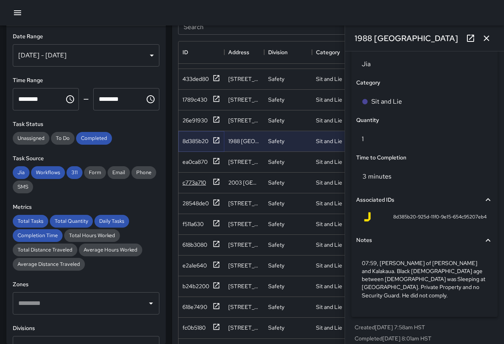
scroll to position [478, 0]
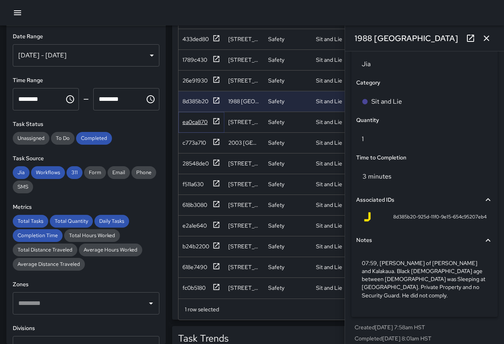
click at [198, 118] on div "ea0ca870" at bounding box center [195, 122] width 25 height 8
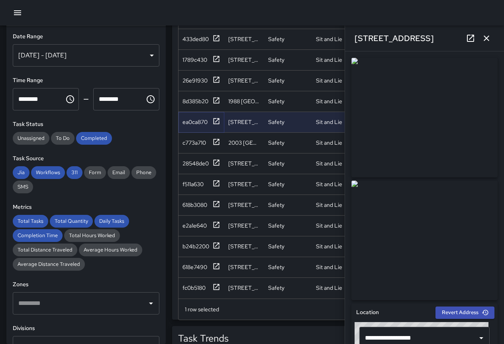
scroll to position [542, 0]
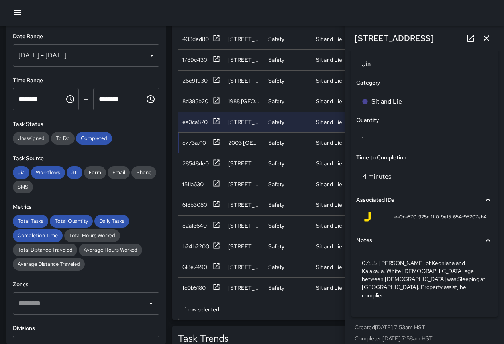
click at [198, 139] on div "c773a710" at bounding box center [195, 143] width 24 height 8
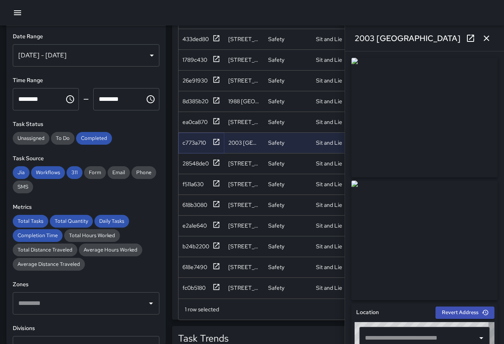
type input "**********"
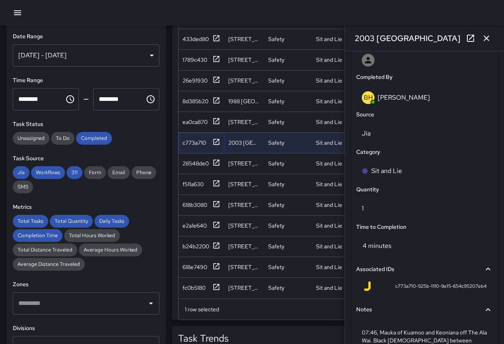
scroll to position [534, 0]
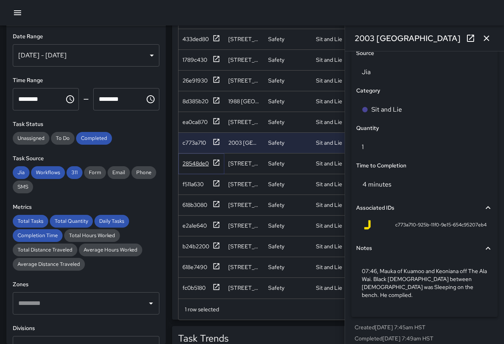
click at [194, 159] on div "28548de0" at bounding box center [196, 163] width 26 height 8
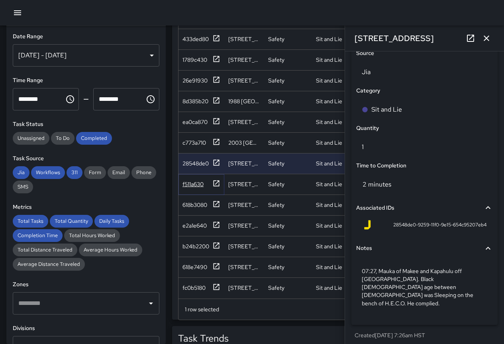
click at [196, 180] on div "f511a630" at bounding box center [193, 184] width 21 height 8
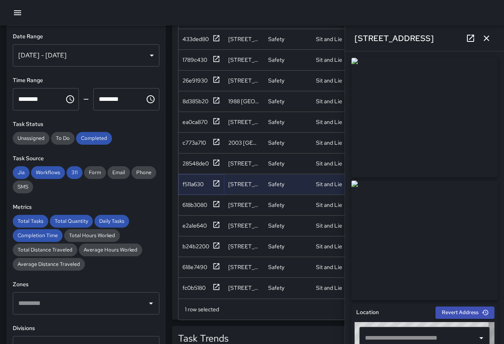
type input "**********"
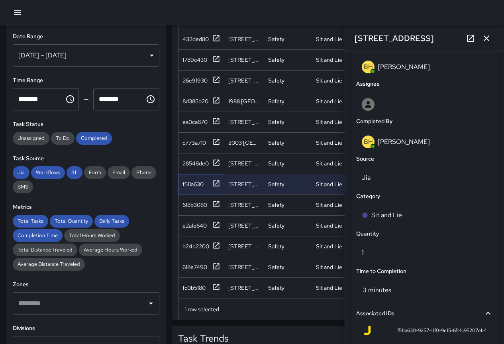
scroll to position [542, 0]
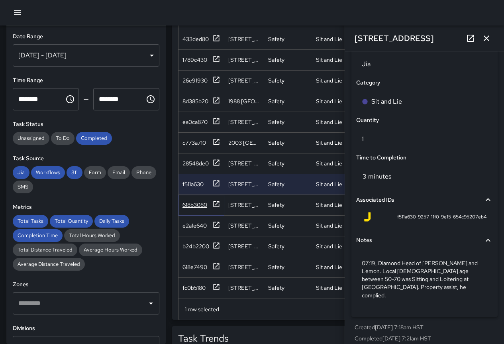
click at [202, 201] on div "618b3080" at bounding box center [195, 205] width 25 height 8
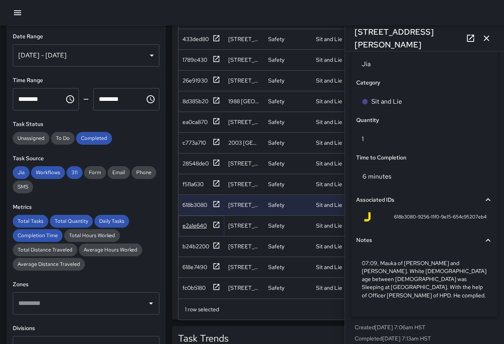
click at [191, 221] on div "e2a1e640" at bounding box center [202, 226] width 38 height 10
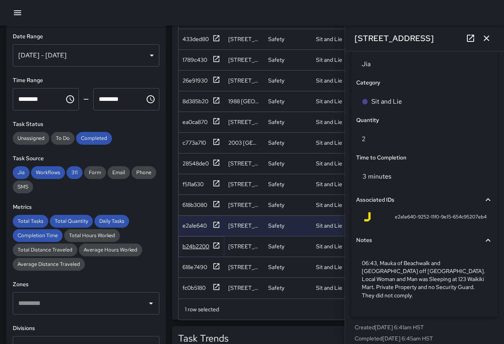
click at [194, 242] on div "b24b2200" at bounding box center [196, 246] width 27 height 8
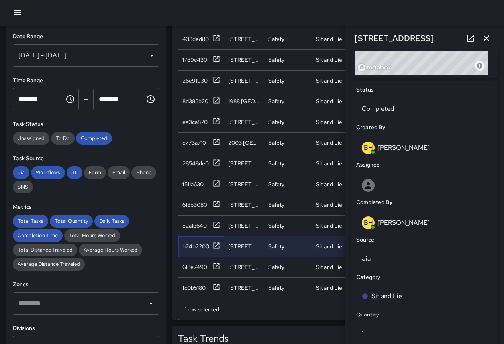
scroll to position [549, 0]
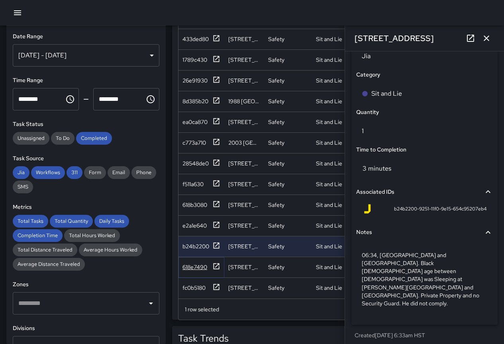
click at [192, 263] on div "618e7490" at bounding box center [195, 267] width 25 height 8
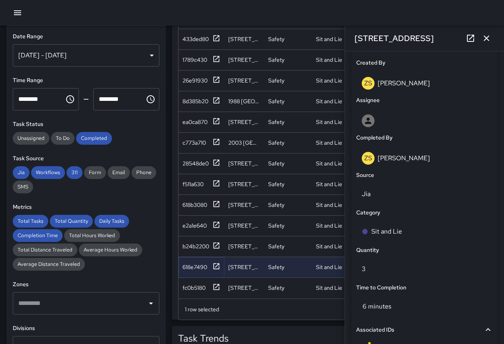
scroll to position [517, 0]
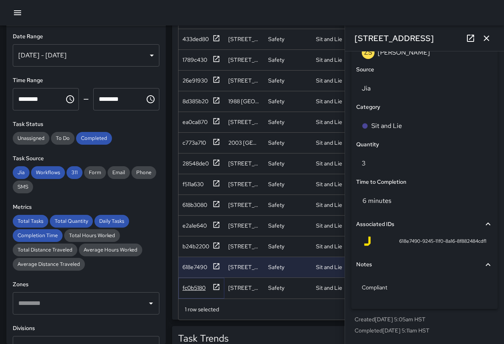
click at [194, 284] on div "fc0b5180" at bounding box center [194, 288] width 23 height 8
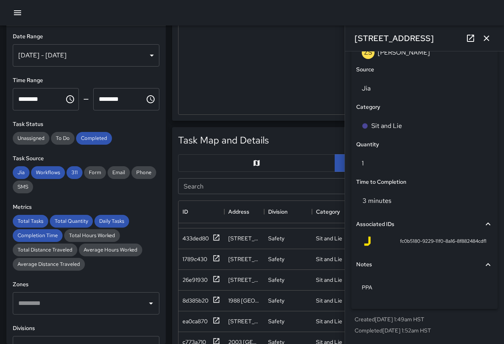
scroll to position [0, 0]
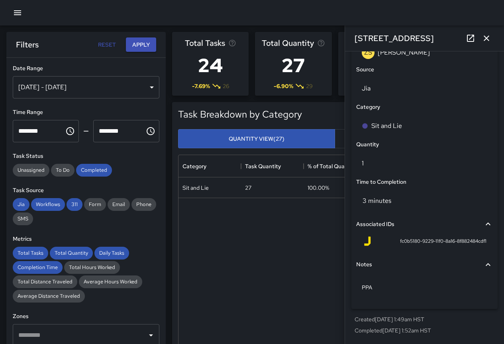
click at [142, 84] on div "[DATE] - [DATE]" at bounding box center [86, 87] width 147 height 22
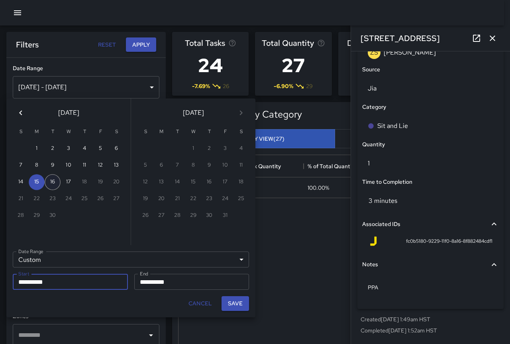
click at [53, 186] on button "16" at bounding box center [53, 182] width 16 height 16
type input "**********"
click at [53, 186] on button "16" at bounding box center [53, 182] width 16 height 16
type input "**********"
click at [234, 304] on button "Save" at bounding box center [235, 303] width 27 height 15
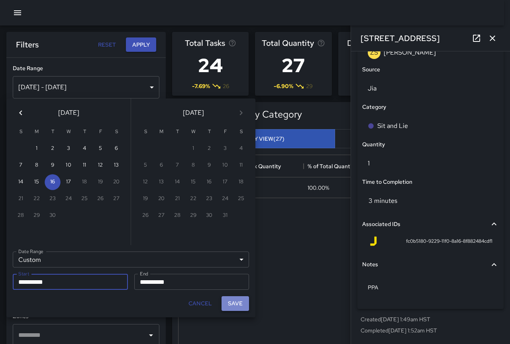
type input "**********"
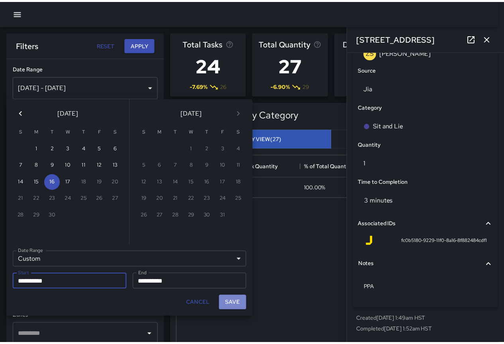
scroll to position [6, 6]
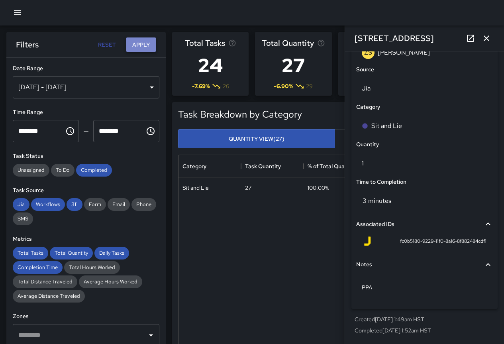
click at [141, 43] on button "Apply" at bounding box center [141, 44] width 30 height 15
click at [220, 188] on div "Sit and Lie" at bounding box center [210, 187] width 63 height 21
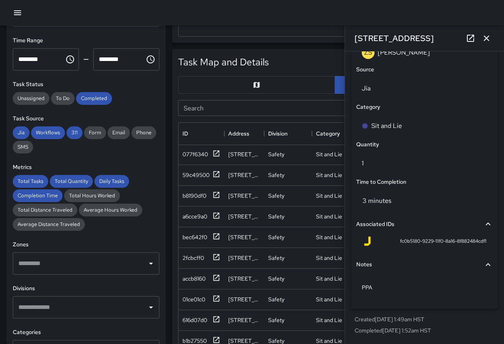
scroll to position [359, 0]
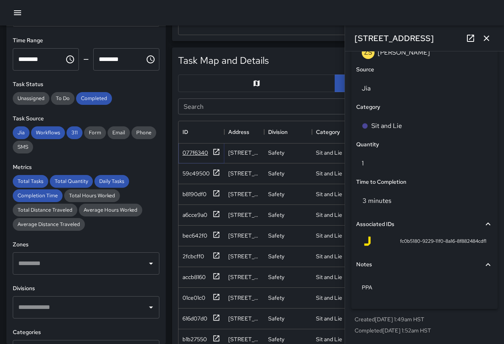
click at [191, 151] on div "077f6340" at bounding box center [196, 153] width 26 height 8
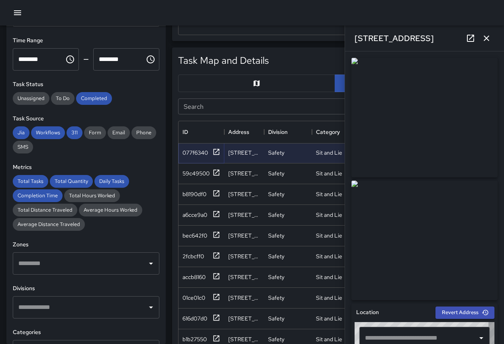
type input "**********"
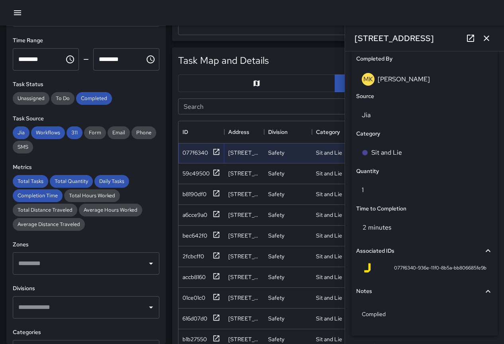
scroll to position [517, 0]
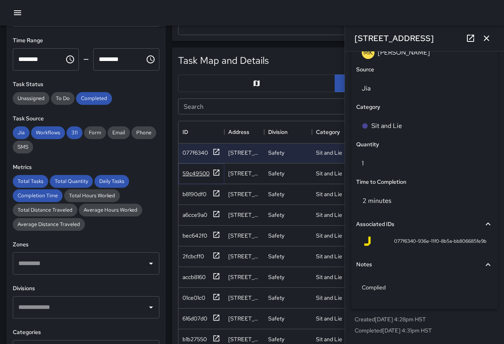
click at [190, 175] on div "59c49500" at bounding box center [196, 173] width 27 height 8
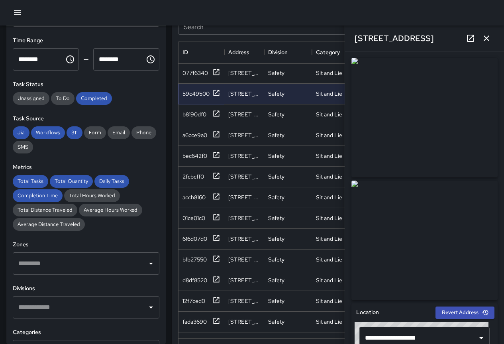
scroll to position [542, 0]
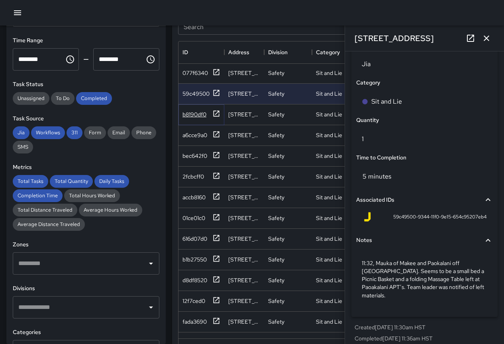
click at [190, 114] on div "b8190df0" at bounding box center [195, 114] width 24 height 8
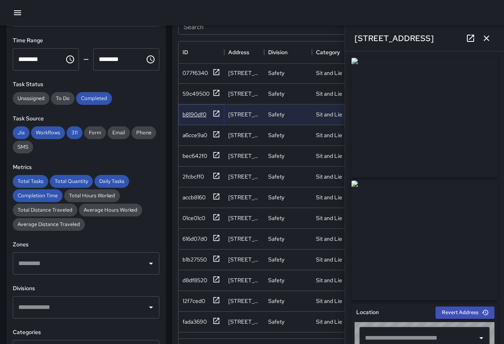
type input "**********"
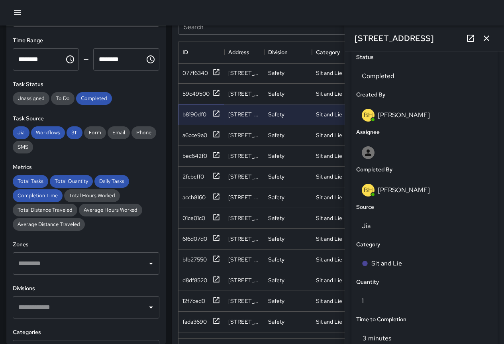
scroll to position [534, 0]
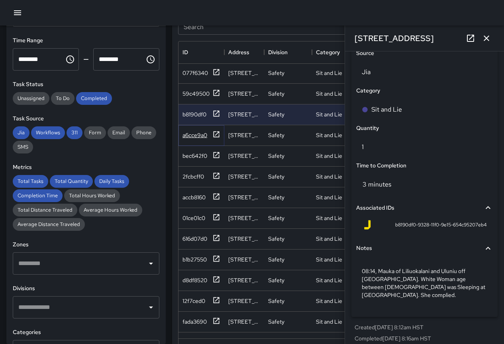
click at [186, 134] on div "a6cce9a0" at bounding box center [195, 135] width 25 height 8
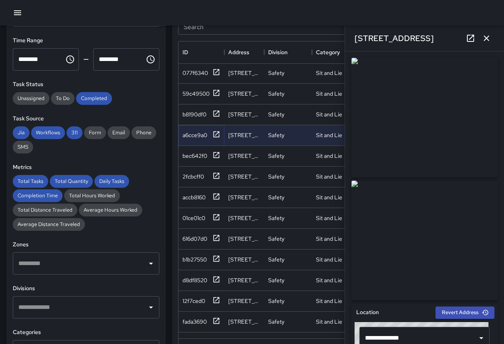
scroll to position [542, 0]
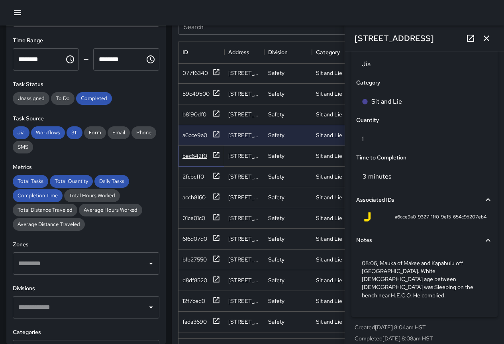
click at [195, 157] on div "bec642f0" at bounding box center [195, 156] width 25 height 8
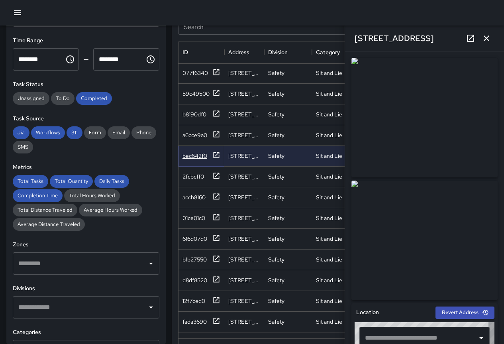
type input "**********"
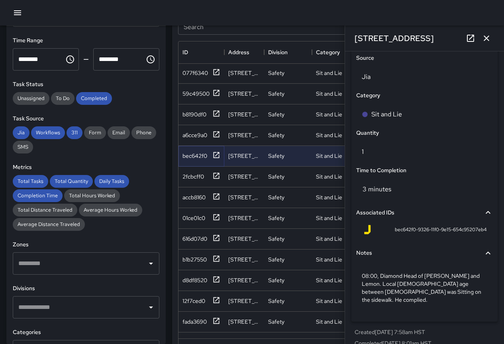
scroll to position [531, 0]
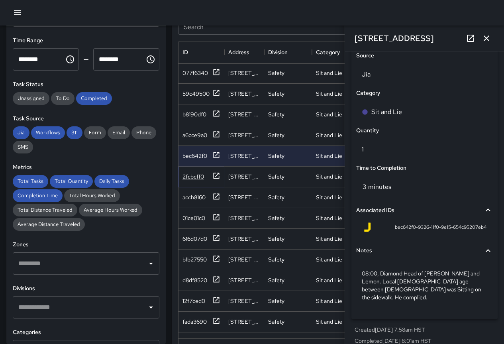
click at [199, 175] on div "2fcbcff0" at bounding box center [194, 177] width 22 height 8
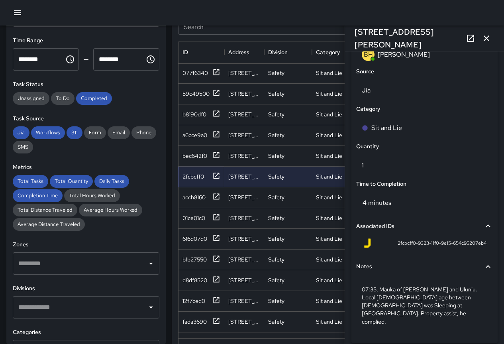
scroll to position [540, 0]
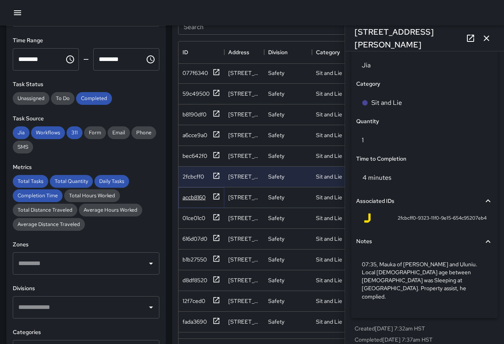
click at [190, 198] on div "accb8160" at bounding box center [194, 197] width 23 height 8
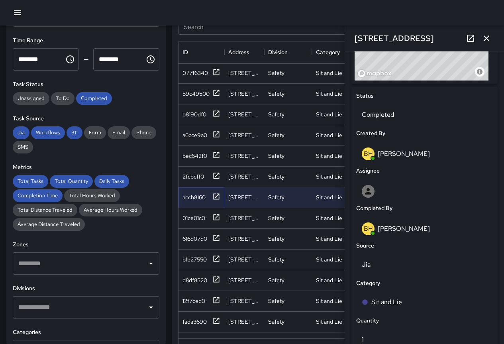
scroll to position [517, 0]
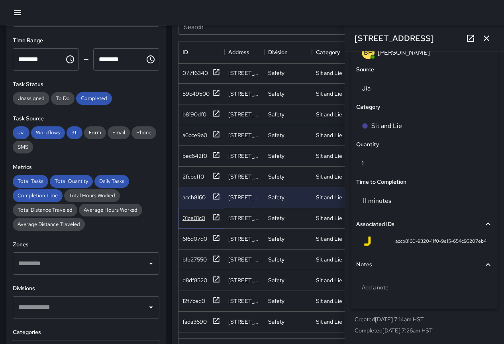
click at [193, 221] on div "01ce01c0" at bounding box center [194, 218] width 23 height 8
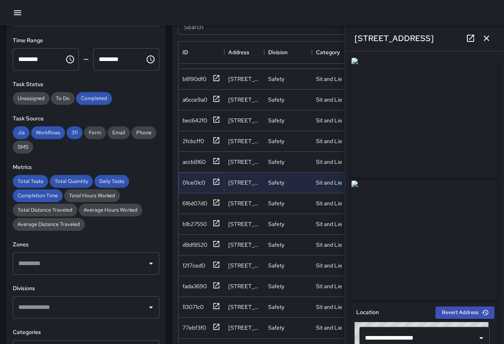
scroll to position [542, 0]
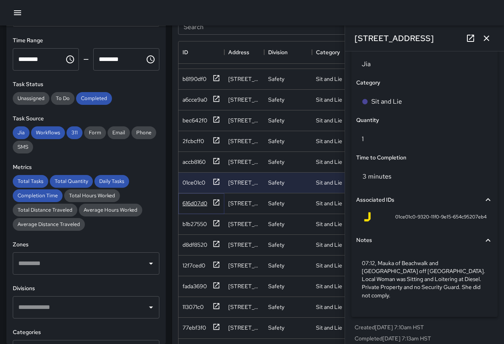
click at [201, 199] on div "616d07d0" at bounding box center [195, 203] width 25 height 8
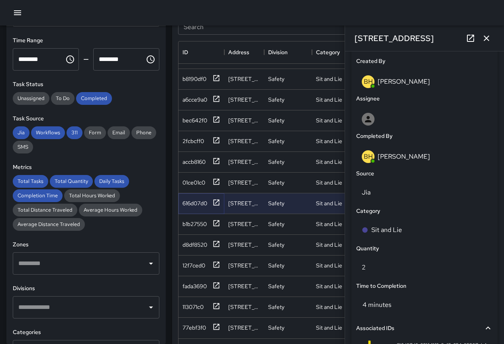
scroll to position [549, 0]
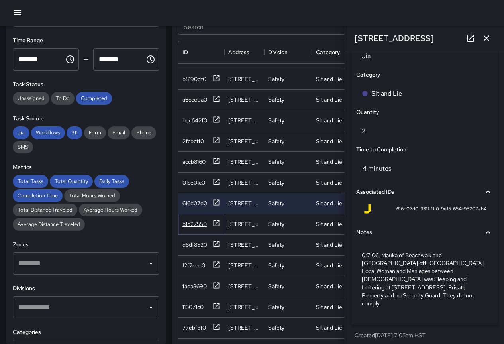
click at [197, 220] on div "b1b27550" at bounding box center [195, 224] width 24 height 8
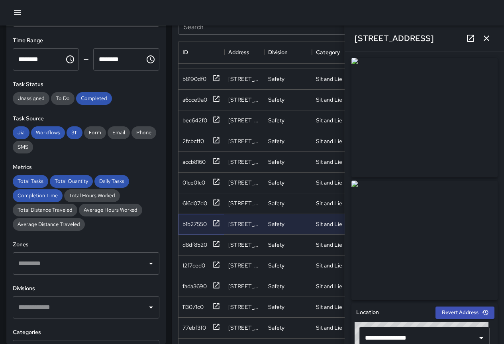
scroll to position [534, 0]
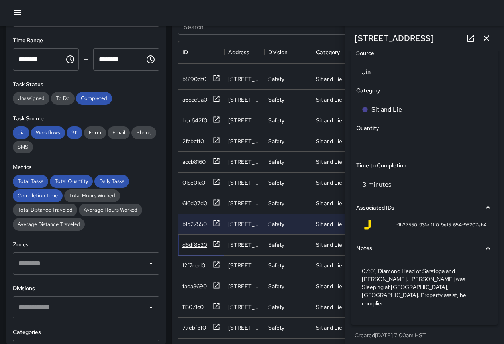
click at [183, 241] on div "d8df8520" at bounding box center [195, 245] width 25 height 8
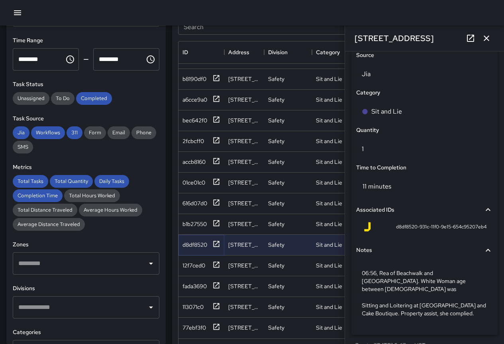
scroll to position [549, 0]
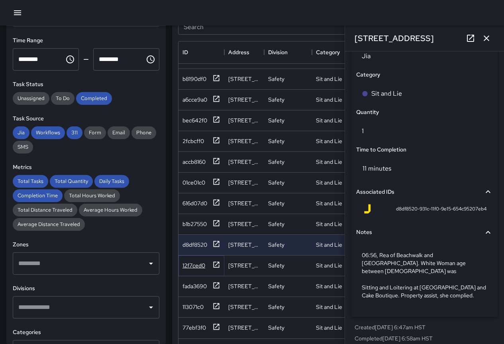
click at [202, 261] on div "12f7ced0" at bounding box center [194, 265] width 23 height 8
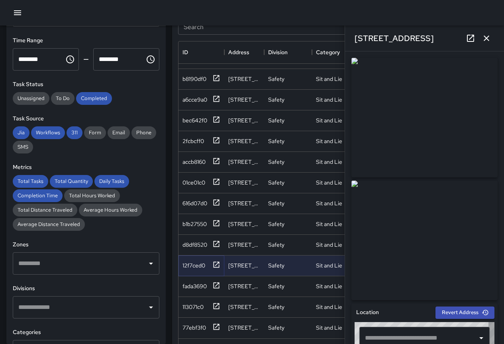
type input "**********"
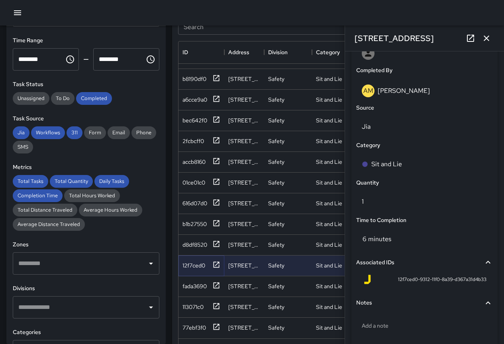
scroll to position [517, 0]
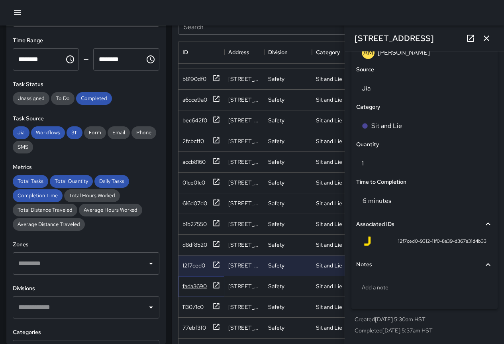
click at [201, 281] on div "fada3690" at bounding box center [202, 286] width 38 height 10
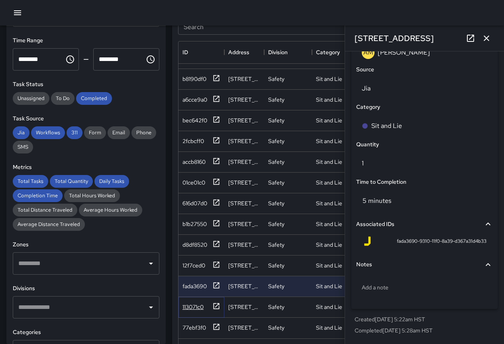
click at [194, 303] on div "113071c0" at bounding box center [193, 307] width 21 height 8
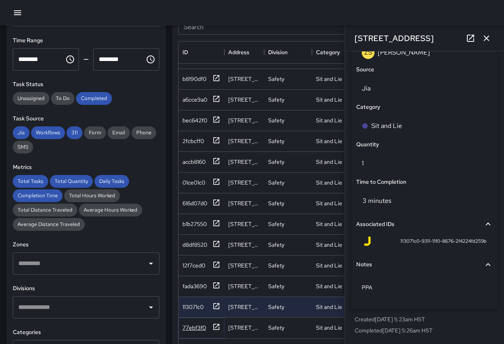
click at [191, 324] on div "77ebf3f0" at bounding box center [195, 328] width 24 height 8
